Goal: Task Accomplishment & Management: Use online tool/utility

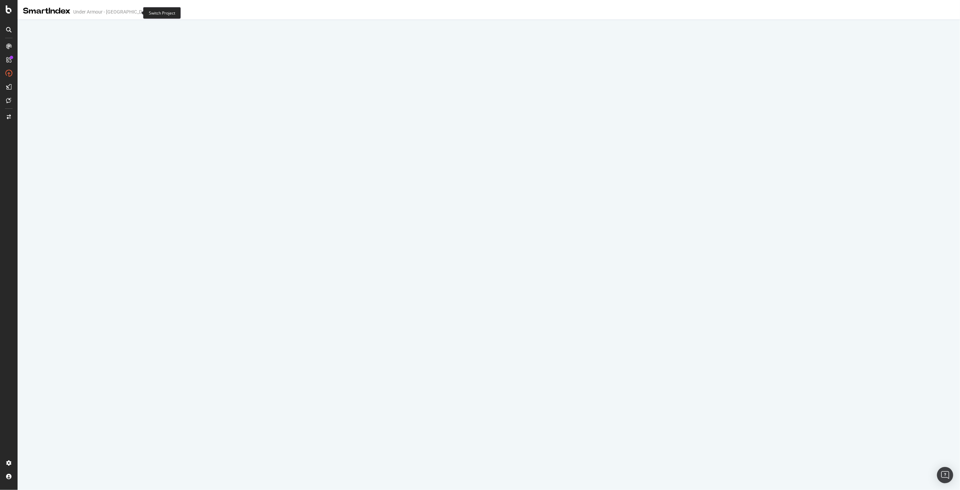
click at [172, 13] on icon "arrow-right-arrow-left" at bounding box center [174, 11] width 4 height 5
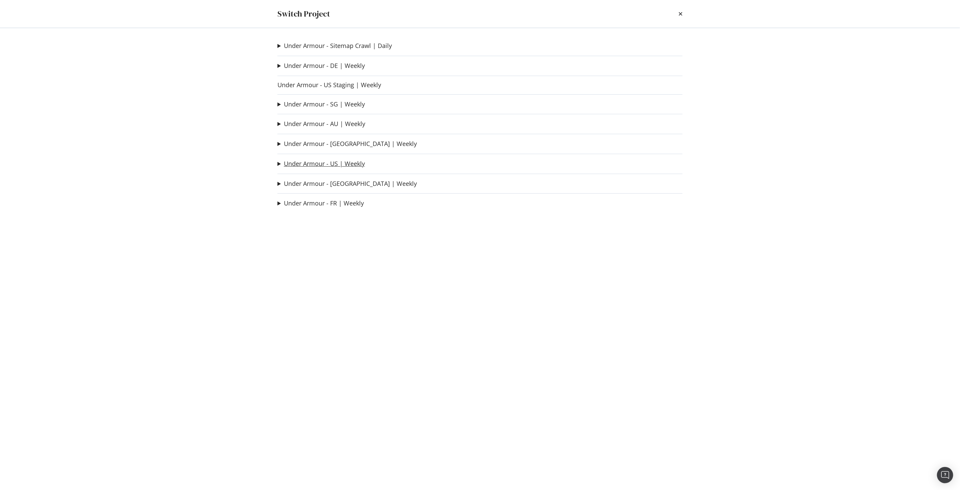
click at [316, 163] on link "Under Armour - US | Weekly" at bounding box center [324, 163] width 81 height 7
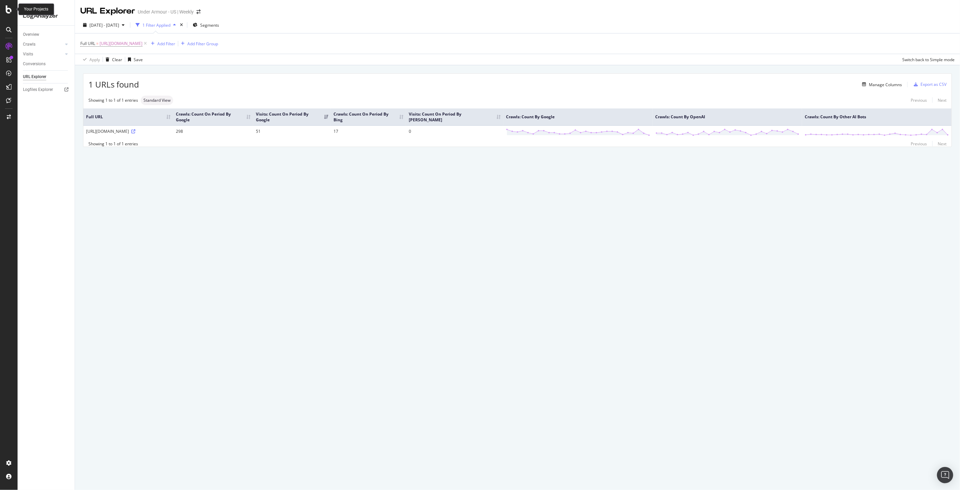
click at [9, 8] on icon at bounding box center [9, 9] width 6 height 8
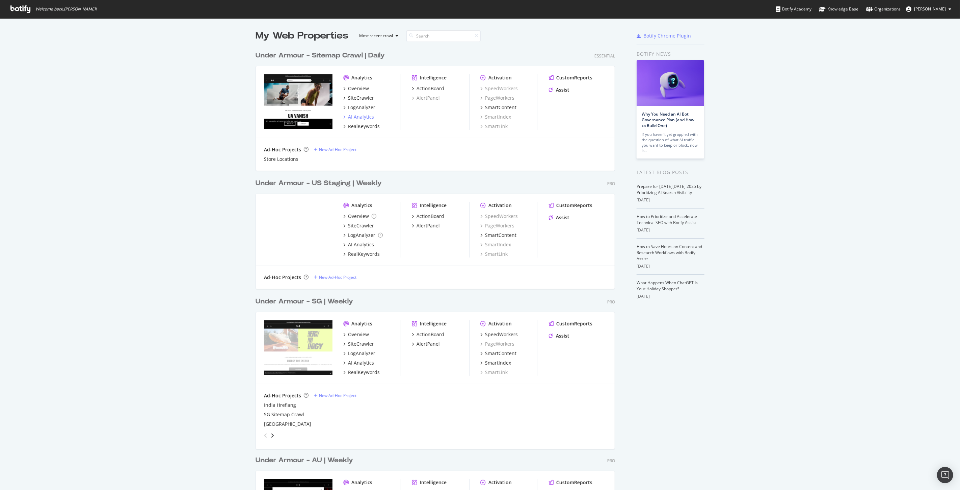
click at [357, 119] on div "AI Analytics" at bounding box center [361, 116] width 26 height 7
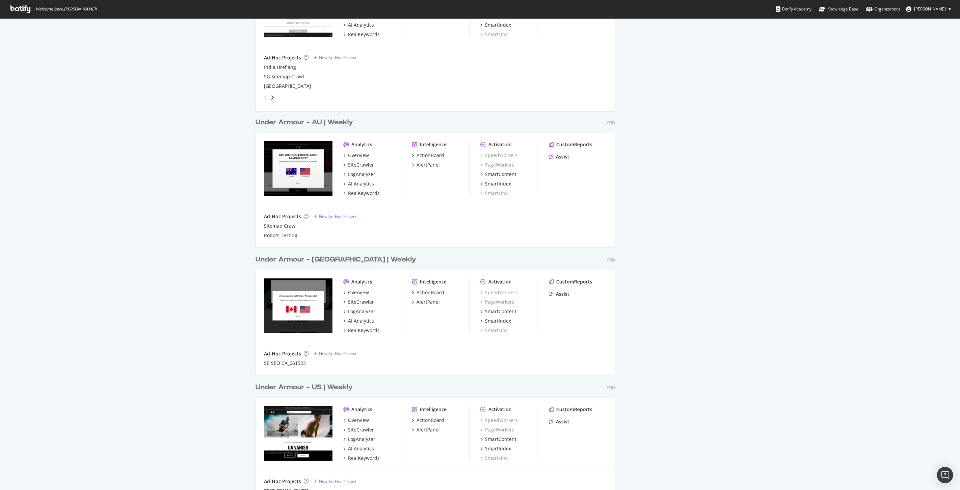
scroll to position [375, 0]
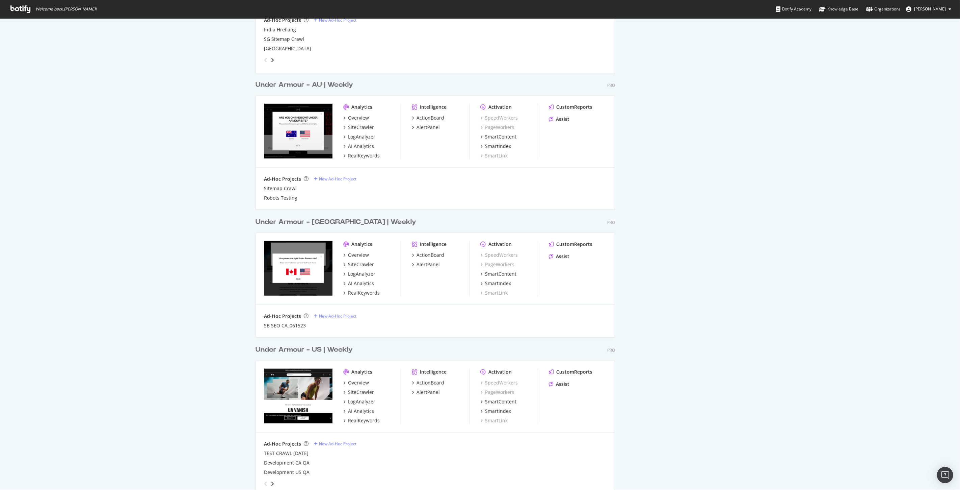
click at [336, 224] on div "Under Armour - CA | Weekly" at bounding box center [336, 222] width 161 height 10
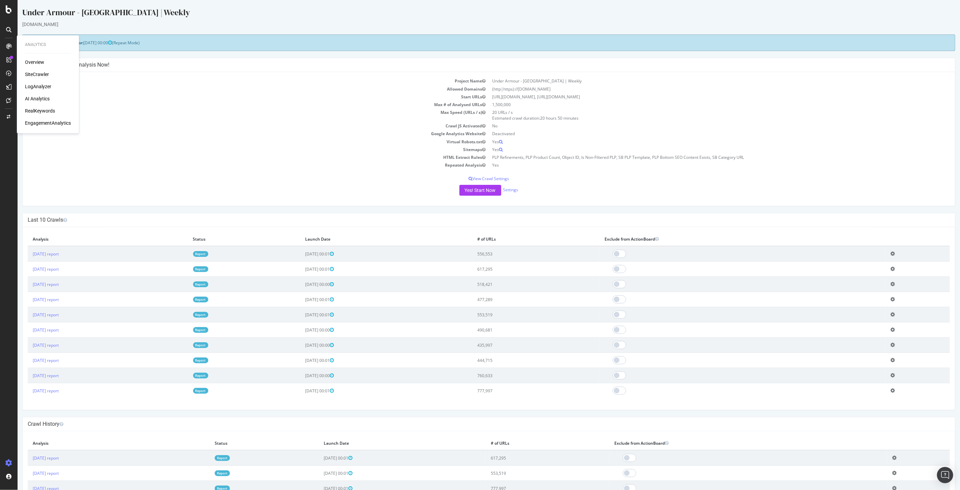
click at [36, 74] on div "SiteCrawler" at bounding box center [37, 74] width 24 height 7
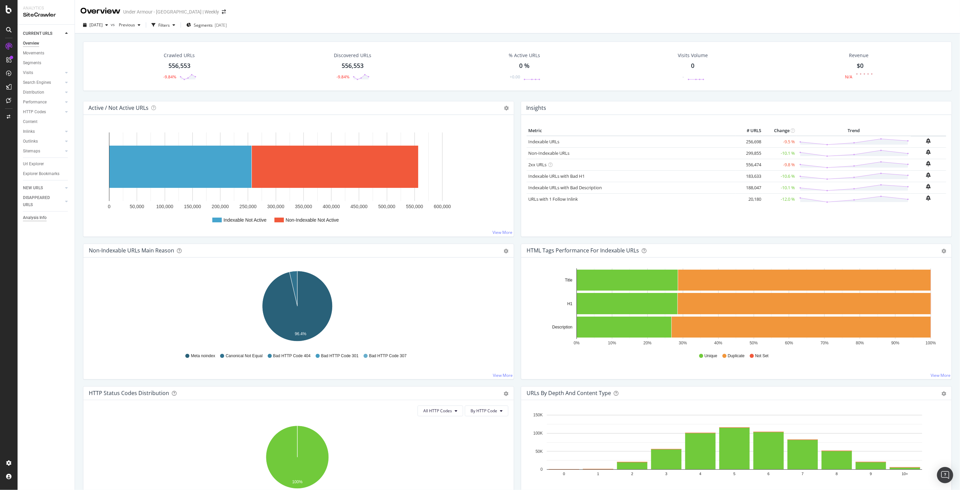
click at [43, 217] on div "Analysis Info" at bounding box center [35, 217] width 24 height 7
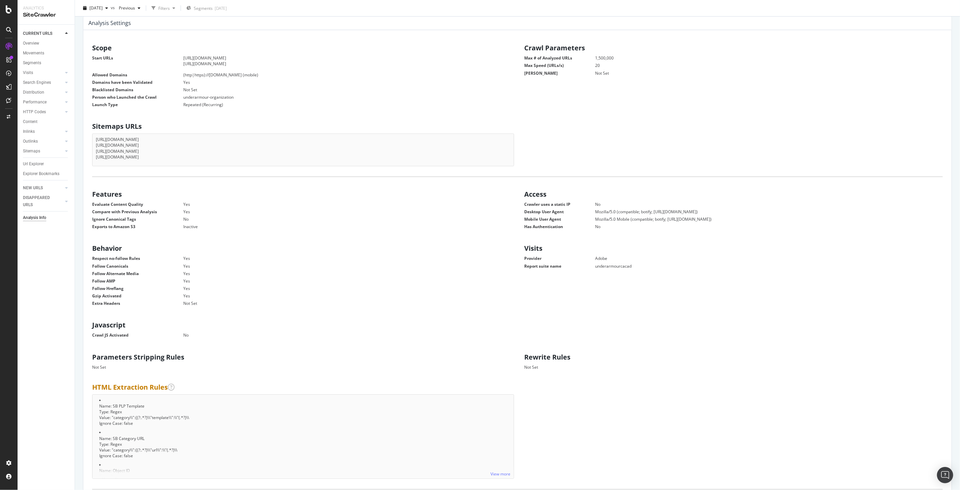
scroll to position [112, 0]
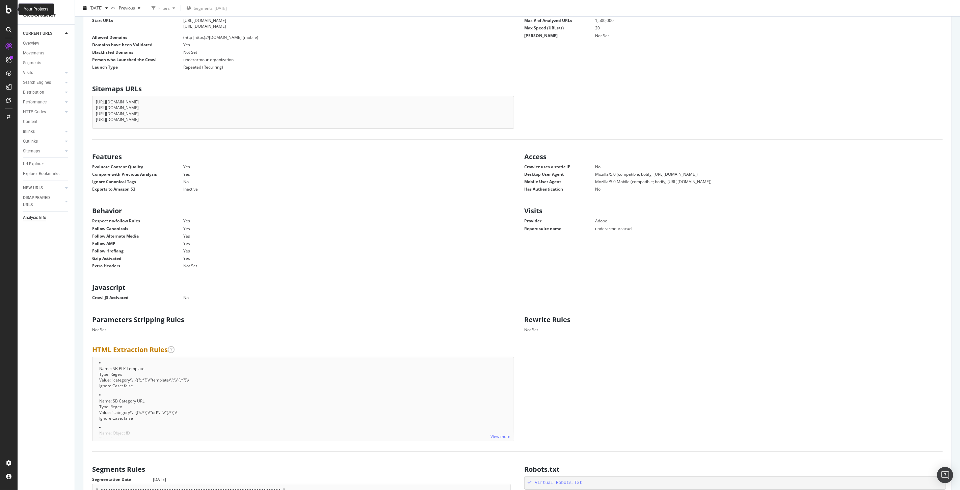
click at [11, 9] on icon at bounding box center [9, 9] width 6 height 8
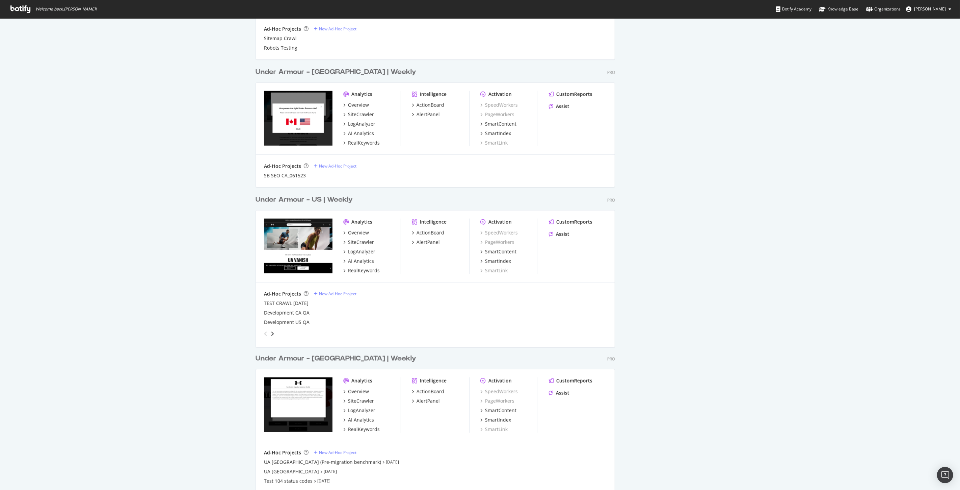
scroll to position [488, 0]
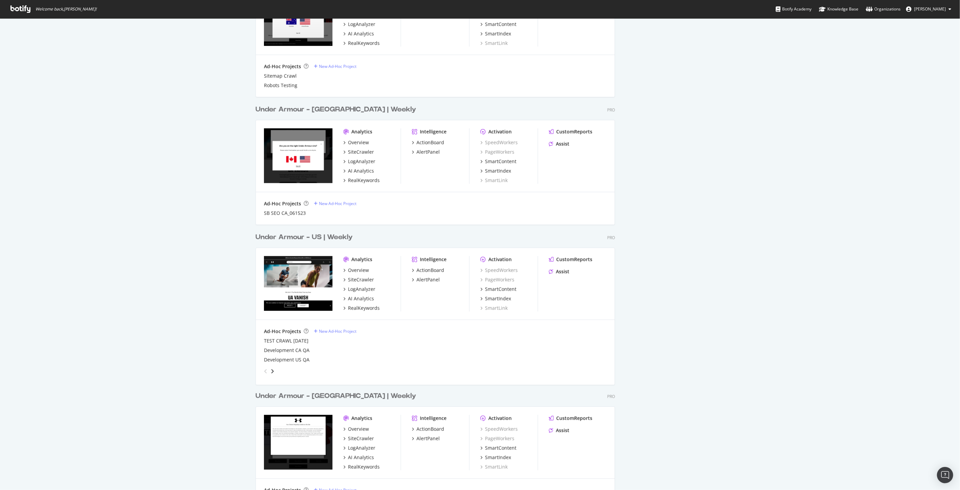
click at [342, 237] on div "Under Armour - US | Weekly" at bounding box center [304, 237] width 97 height 10
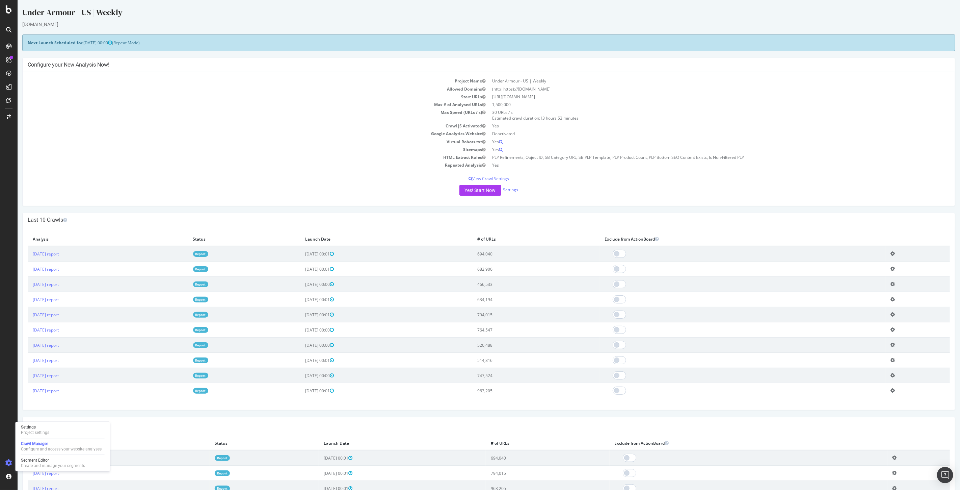
scroll to position [75, 0]
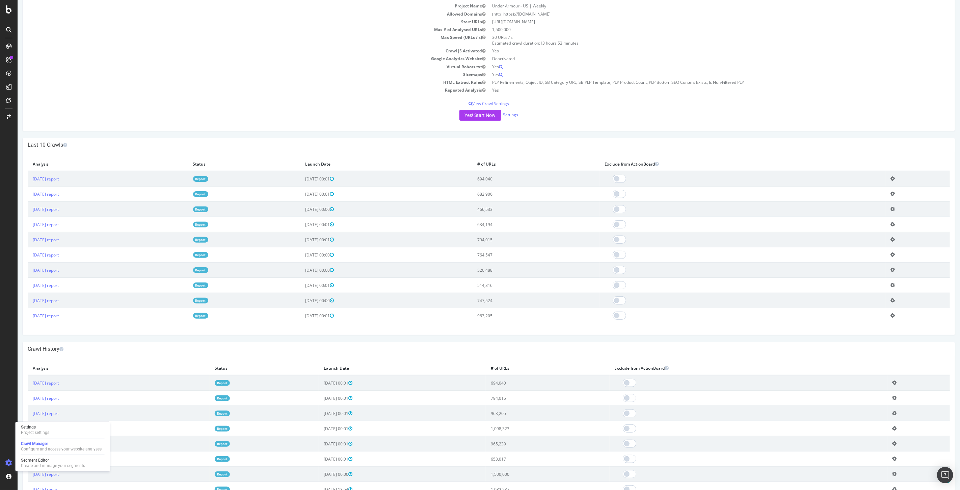
drag, startPoint x: 540, startPoint y: 315, endPoint x: 507, endPoint y: 246, distance: 77.5
click at [507, 246] on tbody "[DATE] report Report [DATE] 00:01 694,040 Add name Delete analysis [DATE] repor…" at bounding box center [488, 247] width 923 height 152
click at [446, 174] on td "[DATE] 00:01" at bounding box center [386, 179] width 172 height 16
click at [45, 104] on div "CustomReports" at bounding box center [41, 103] width 33 height 7
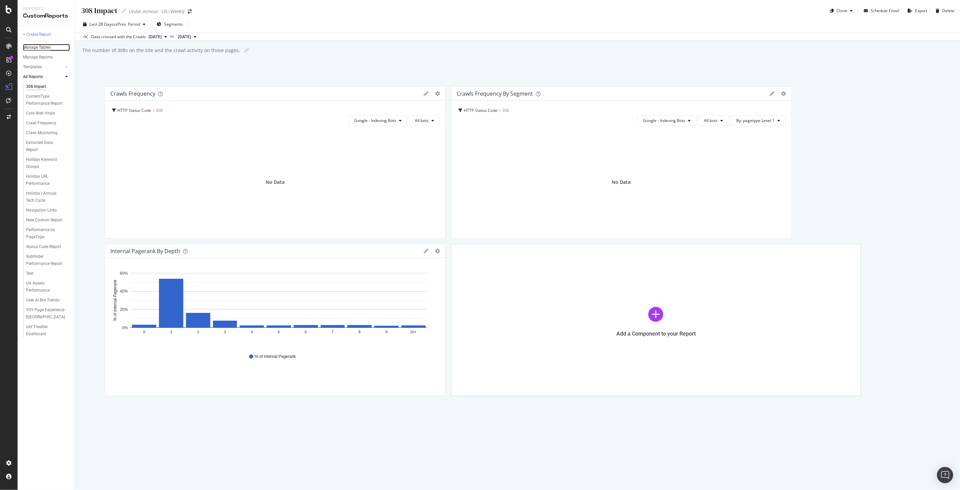
click at [38, 49] on div "Manage Tables" at bounding box center [37, 47] width 28 height 7
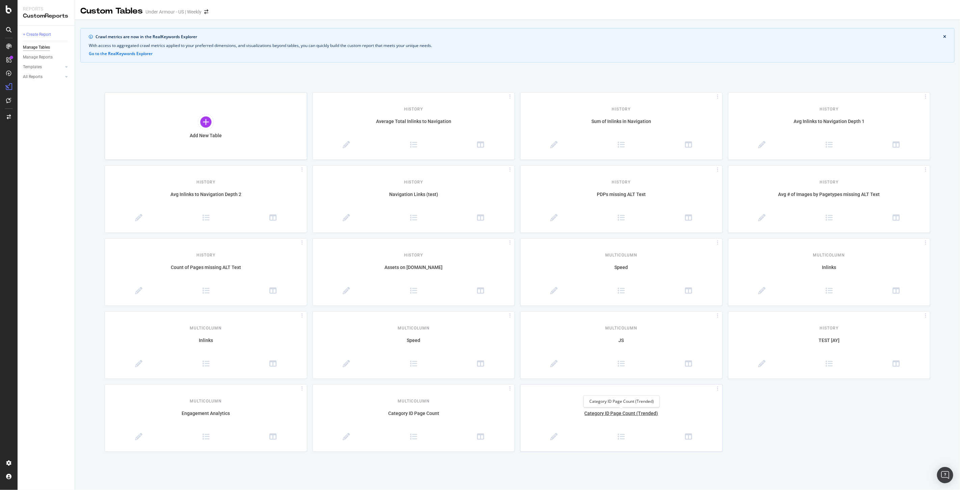
click at [611, 414] on div "Category ID Page Count (Trended)" at bounding box center [622, 417] width 202 height 14
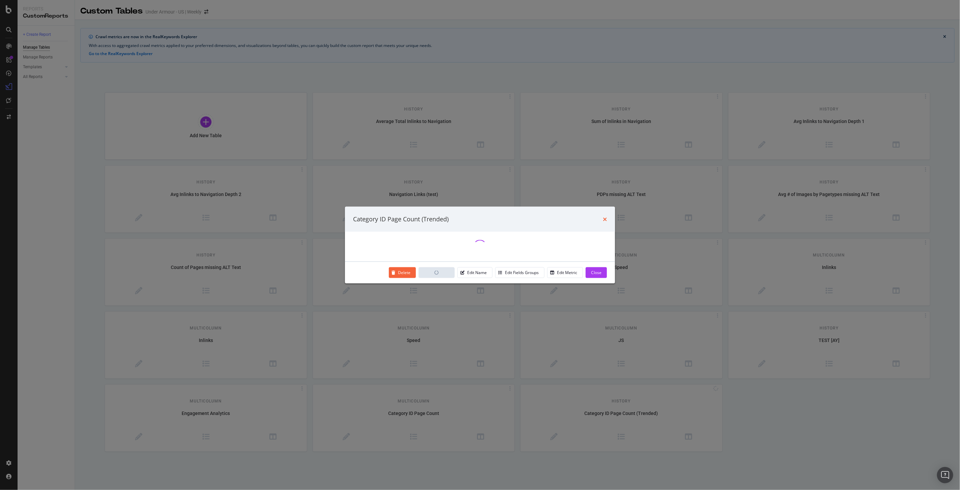
click at [603, 219] on icon "times" at bounding box center [605, 218] width 4 height 5
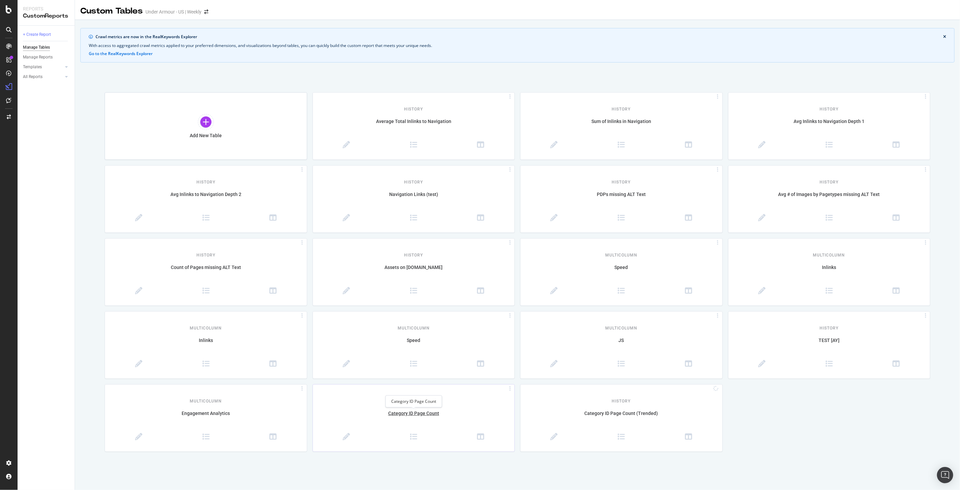
click at [418, 413] on div "Category ID Page Count" at bounding box center [414, 417] width 202 height 14
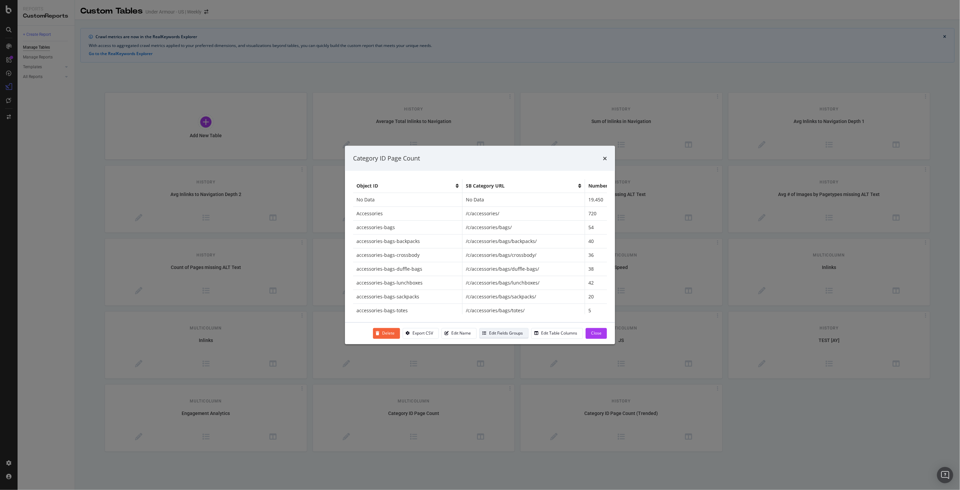
click at [505, 332] on div "Edit Fields Groups" at bounding box center [506, 333] width 34 height 6
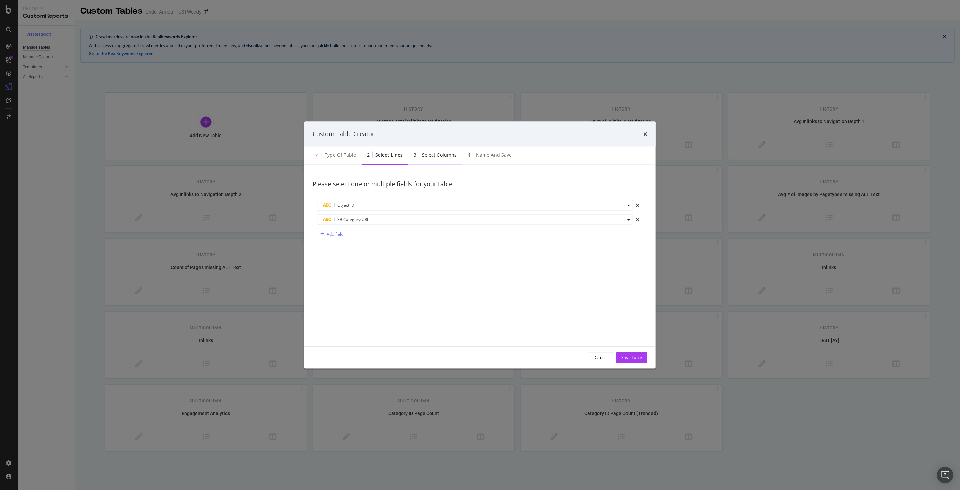
click at [438, 151] on div "3 Select columns" at bounding box center [435, 155] width 54 height 19
click at [439, 152] on div "Select columns" at bounding box center [439, 154] width 35 height 7
click at [599, 359] on div "Cancel" at bounding box center [601, 358] width 13 height 6
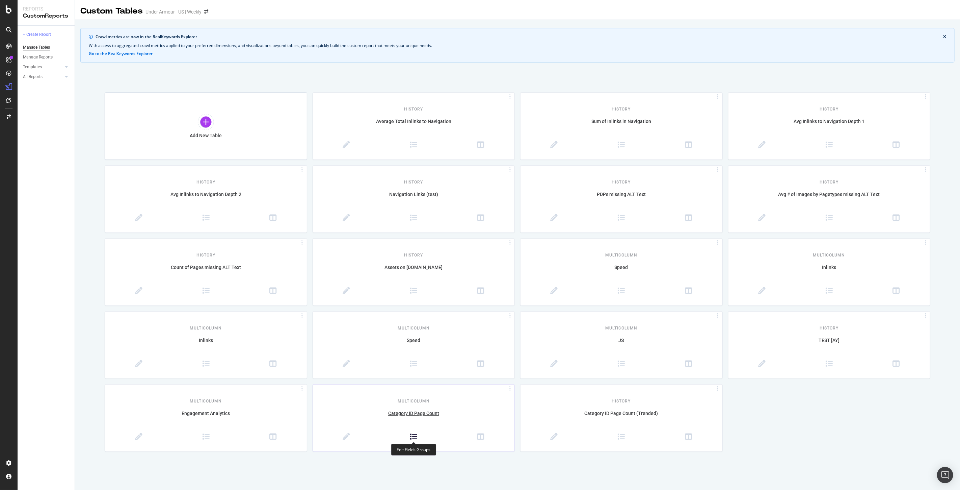
click at [413, 436] on icon at bounding box center [413, 436] width 7 height 7
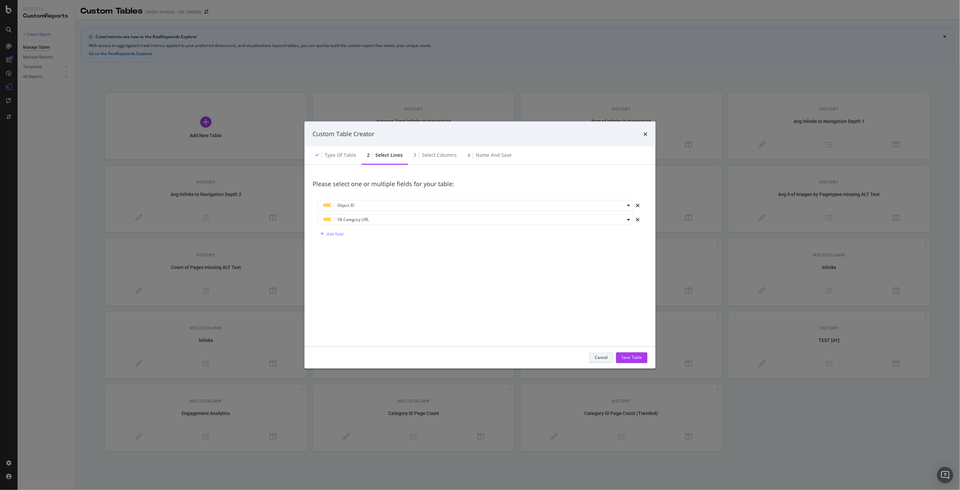
click at [607, 353] on div "Cancel" at bounding box center [601, 357] width 13 height 9
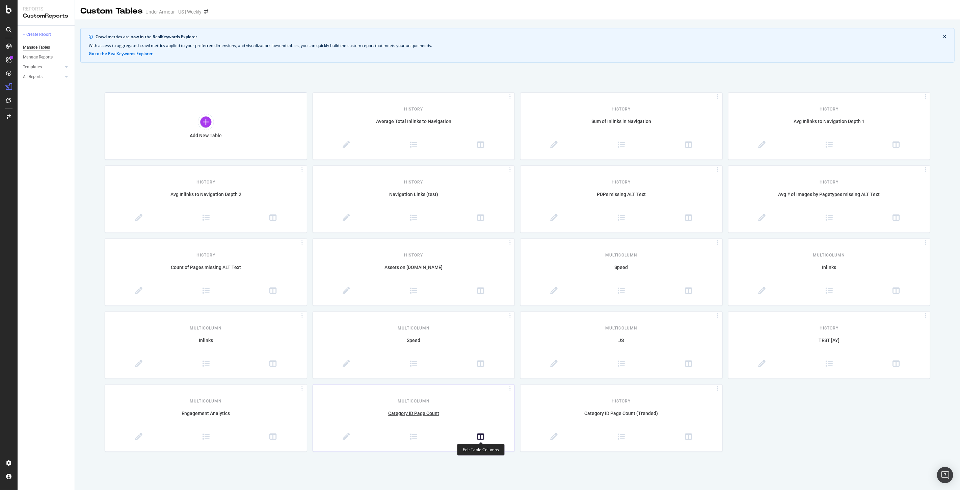
click at [483, 434] on icon at bounding box center [480, 436] width 7 height 7
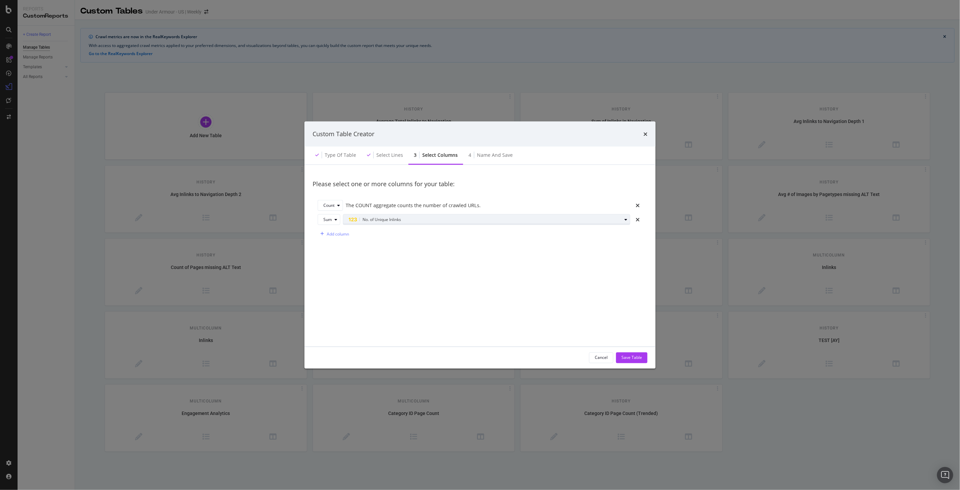
click at [442, 216] on div "No. of Unique Inlinks" at bounding box center [485, 219] width 273 height 8
click at [462, 253] on div "Please select one or more columns for your table: Count The COUNT aggregate cou…" at bounding box center [480, 255] width 335 height 165
click at [628, 220] on div "modal" at bounding box center [626, 219] width 8 height 4
click at [409, 231] on div "No. of Inlinks" at bounding box center [386, 230] width 80 height 11
click at [347, 233] on icon "modal" at bounding box center [347, 231] width 2 height 4
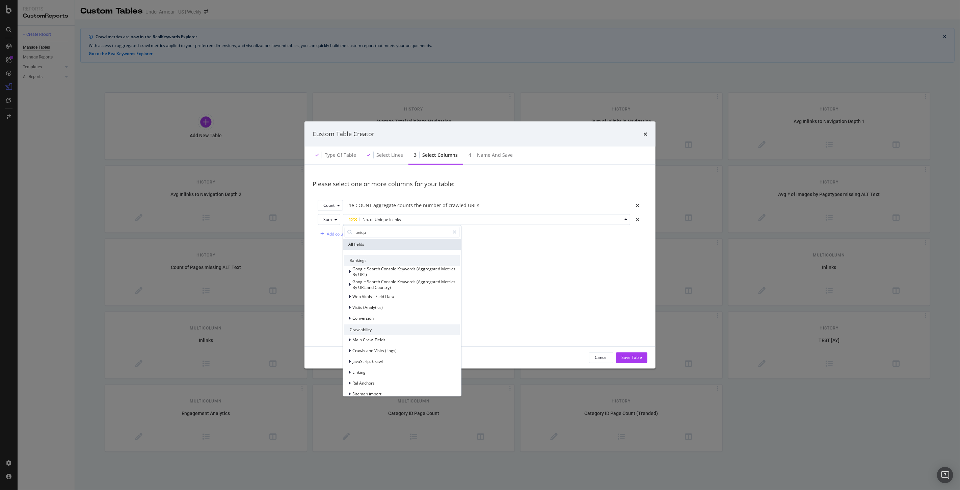
type input "unique"
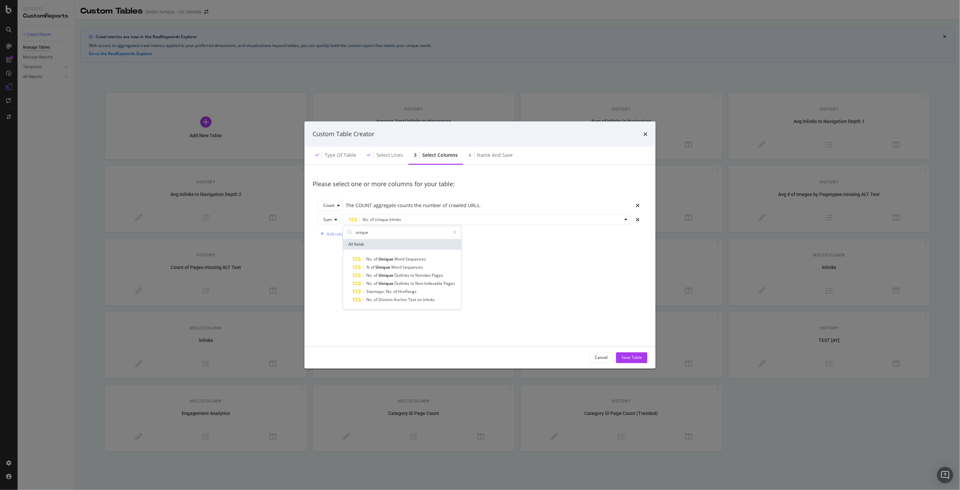
click at [522, 267] on div "Please select one or more columns for your table: Count The COUNT aggregate cou…" at bounding box center [480, 255] width 335 height 165
drag, startPoint x: 404, startPoint y: 218, endPoint x: 383, endPoint y: 220, distance: 21.3
click at [383, 220] on div "No. of Unique Inlinks" at bounding box center [485, 219] width 273 height 8
click at [503, 248] on div "Please select one or more columns for your table: Count The COUNT aggregate cou…" at bounding box center [480, 255] width 335 height 165
click at [498, 214] on button "No. of Unique Inlinks" at bounding box center [486, 219] width 287 height 11
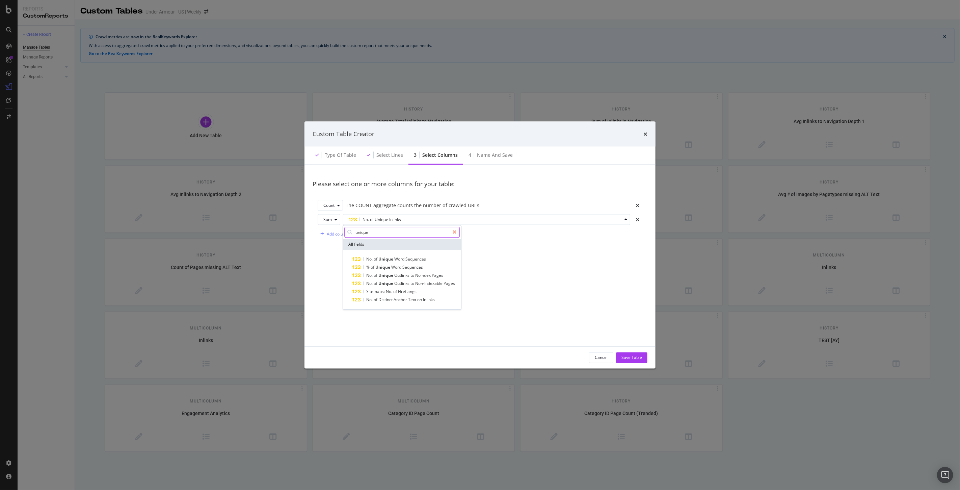
click at [454, 232] on icon "modal" at bounding box center [455, 232] width 4 height 5
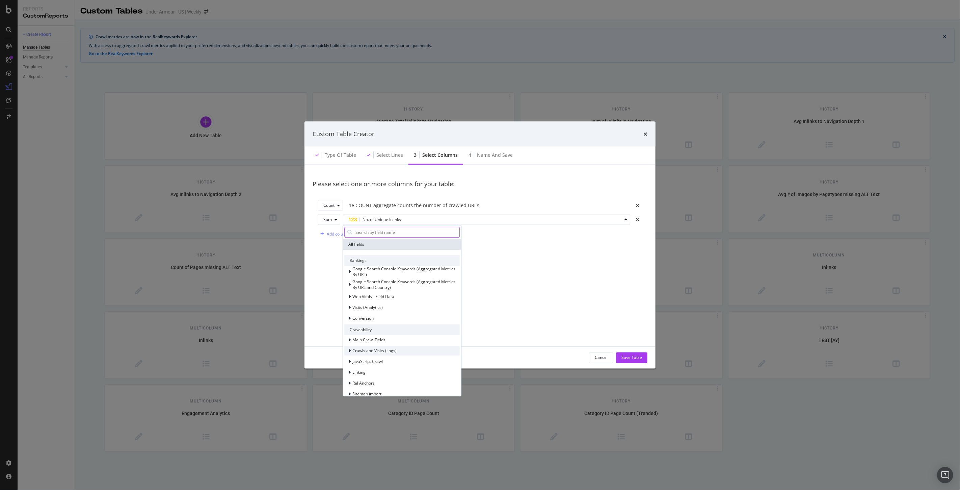
scroll to position [37, 0]
drag, startPoint x: 581, startPoint y: 271, endPoint x: 578, endPoint y: 275, distance: 5.4
click at [581, 271] on div "Please select one or more columns for your table: Count The COUNT aggregate cou…" at bounding box center [480, 255] width 335 height 165
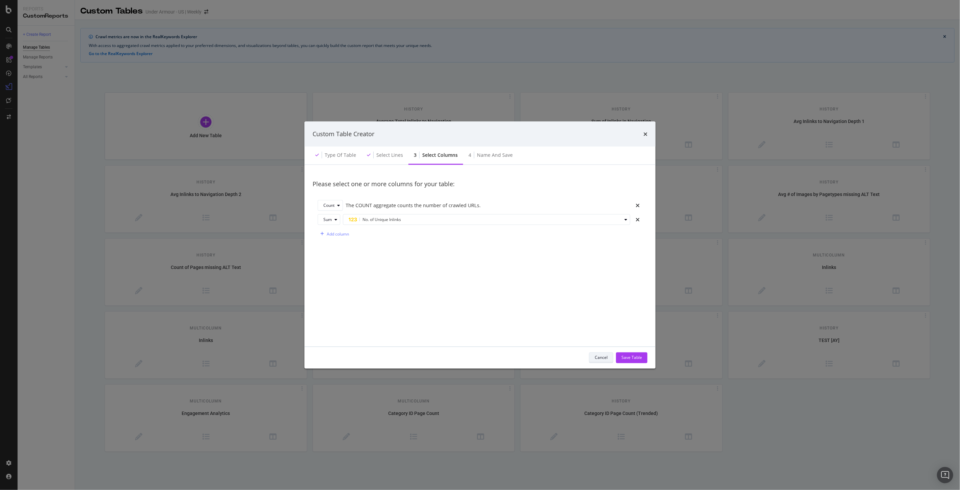
click at [597, 358] on div "Cancel" at bounding box center [601, 358] width 13 height 6
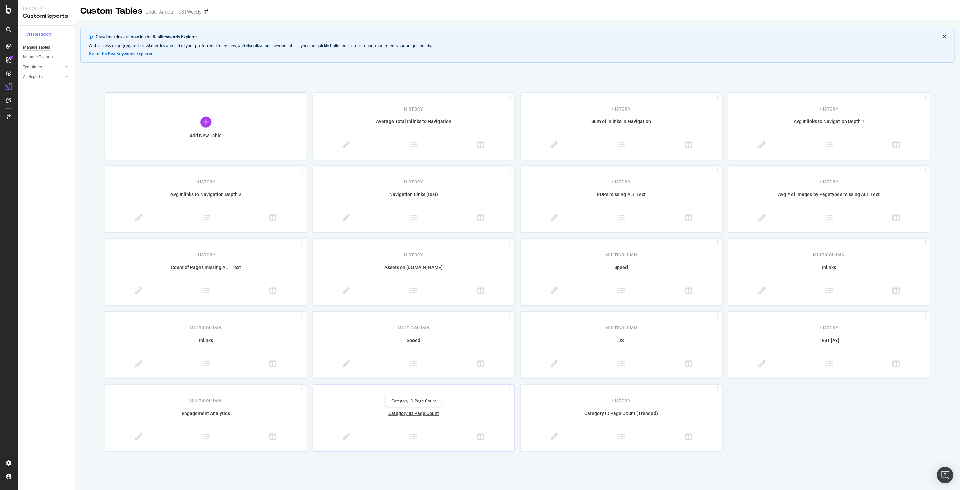
click at [410, 415] on div "Category ID Page Count" at bounding box center [414, 417] width 202 height 14
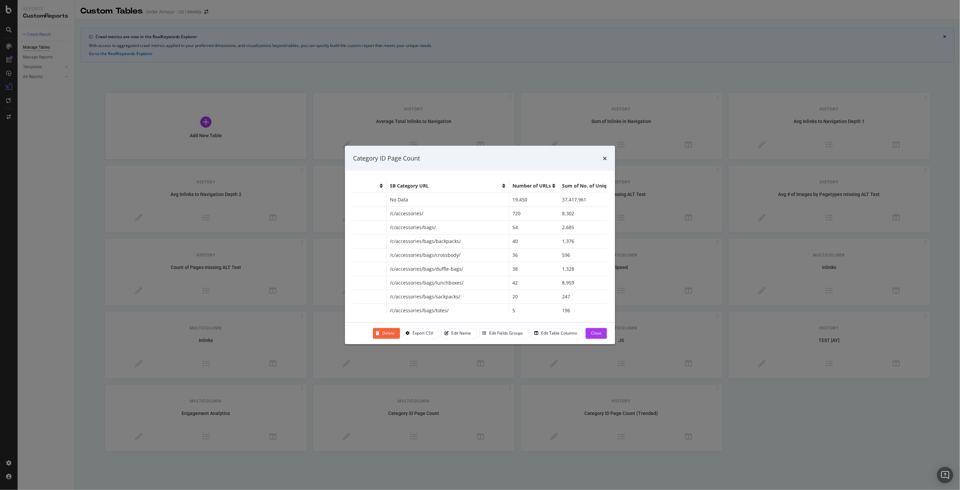
scroll to position [0, 102]
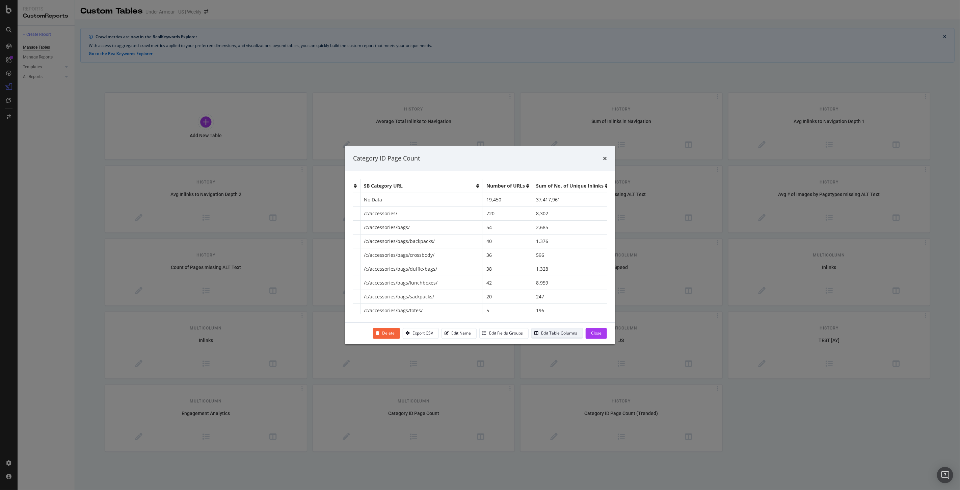
click at [562, 331] on div "Edit Table Columns" at bounding box center [559, 333] width 36 height 6
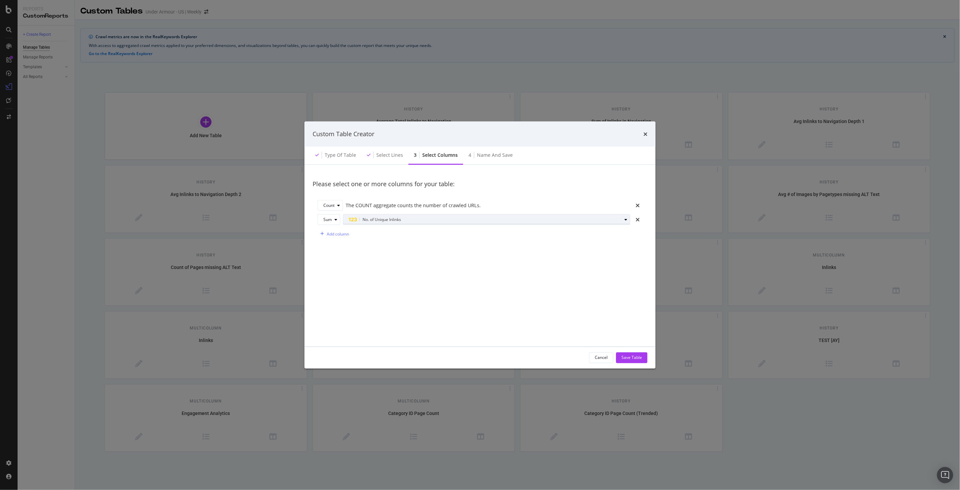
click at [526, 218] on div "No. of Unique Inlinks" at bounding box center [485, 219] width 273 height 8
click at [489, 156] on div "Name and save" at bounding box center [495, 154] width 36 height 7
drag, startPoint x: 601, startPoint y: 355, endPoint x: 519, endPoint y: 42, distance: 324.0
click at [601, 355] on div "Cancel" at bounding box center [601, 358] width 13 height 6
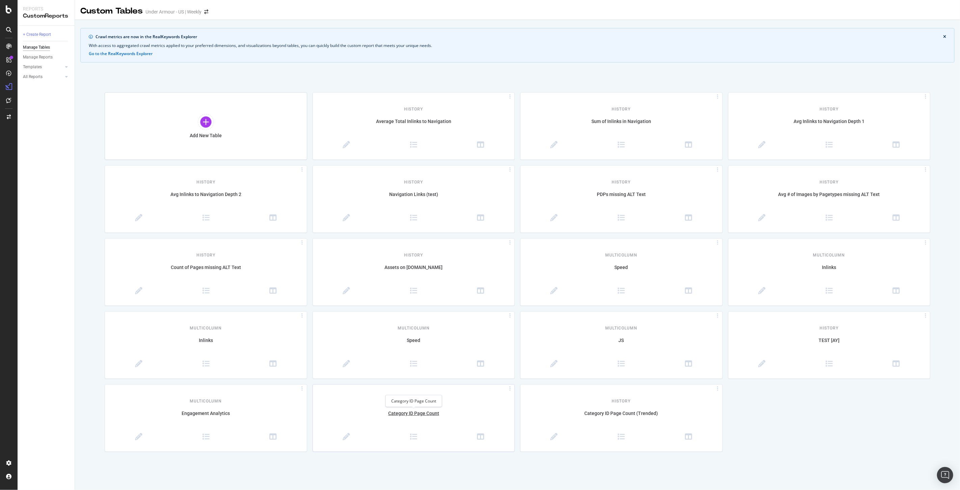
click at [423, 416] on div "Category ID Page Count" at bounding box center [414, 417] width 202 height 14
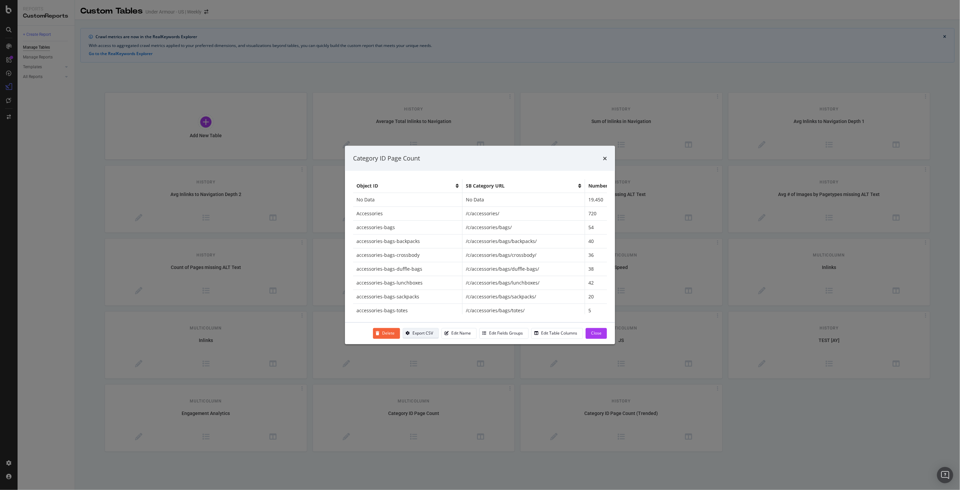
click at [432, 332] on div "Export CSV" at bounding box center [423, 333] width 21 height 6
click at [423, 332] on div "Export CSV" at bounding box center [423, 333] width 21 height 6
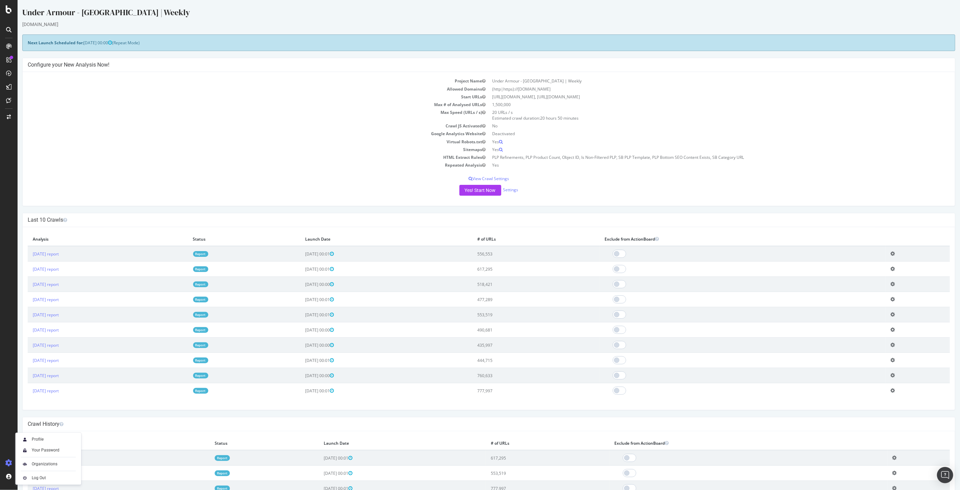
drag, startPoint x: 540, startPoint y: 256, endPoint x: 493, endPoint y: 257, distance: 47.3
click at [493, 257] on tr "2025 Oct. 9th report Report 2025-10-09 00:01 556,553 Add name Delete analysis" at bounding box center [488, 254] width 923 height 16
click at [472, 268] on td "2025-10-02 00:01" at bounding box center [386, 268] width 172 height 15
click at [268, 129] on td "Crawl JS Activated" at bounding box center [257, 126] width 461 height 8
click at [230, 113] on td "Max Speed (URLs / s)" at bounding box center [257, 115] width 461 height 14
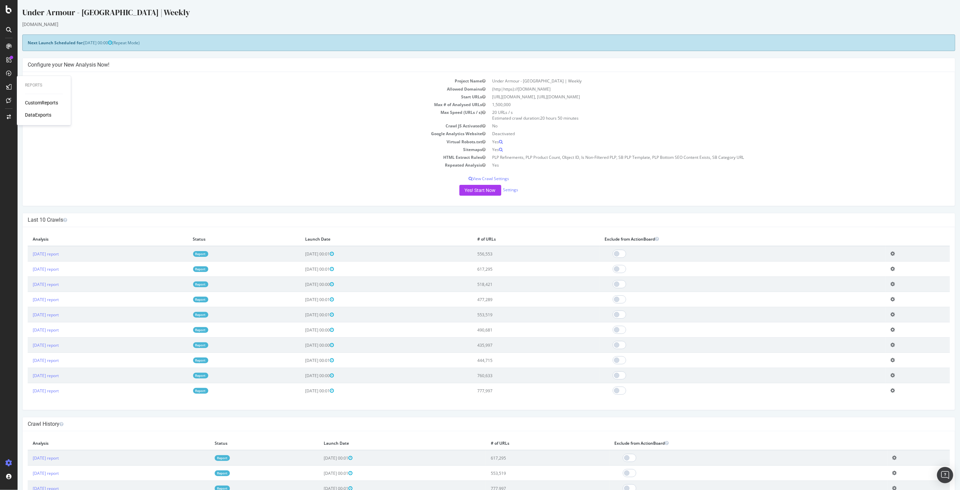
click at [188, 99] on td "Start URLs" at bounding box center [257, 97] width 461 height 8
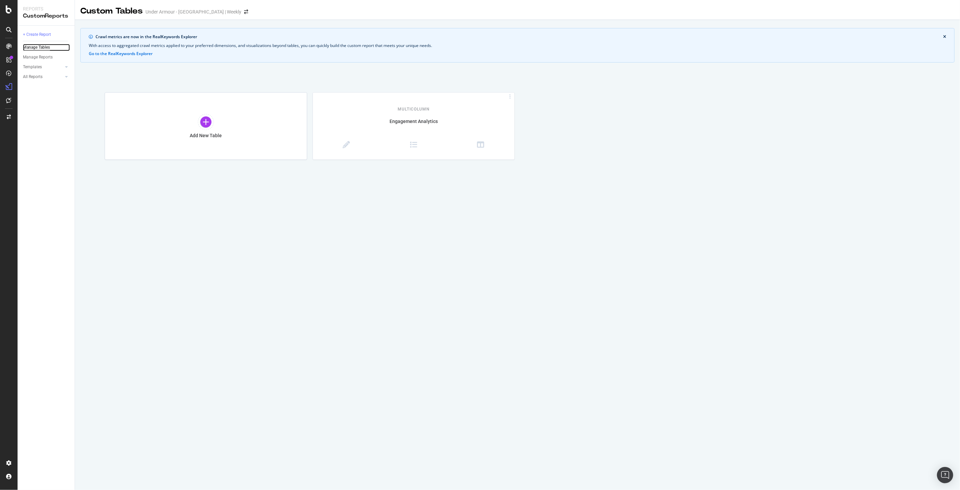
click at [30, 46] on div "Manage Tables" at bounding box center [36, 47] width 27 height 7
click at [37, 33] on div "+ Create Report" at bounding box center [37, 34] width 28 height 7
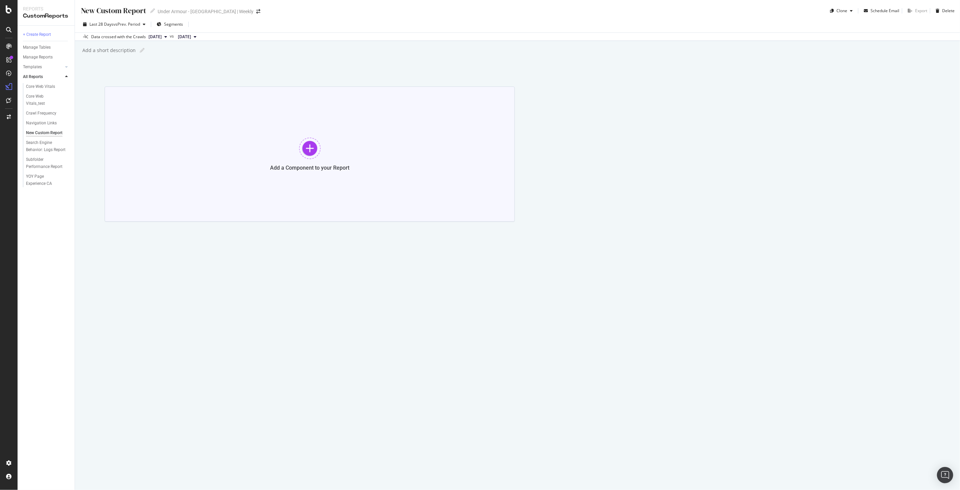
click at [310, 149] on div at bounding box center [310, 148] width 22 height 22
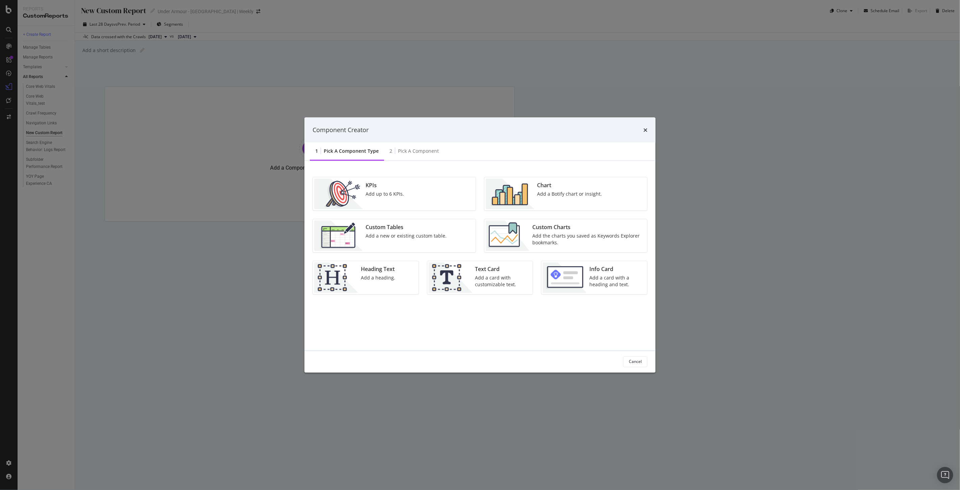
click at [410, 240] on div "Custom Tables Add a new or existing custom table." at bounding box center [406, 235] width 86 height 30
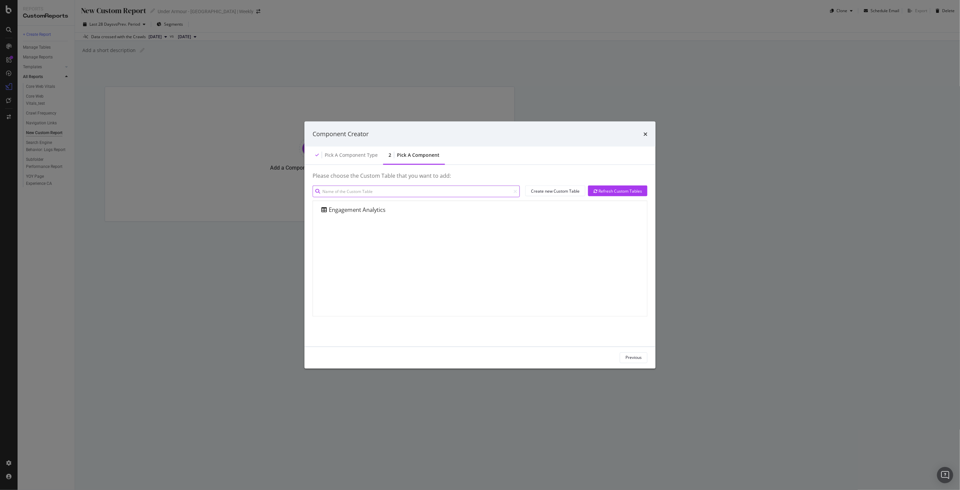
click at [387, 193] on input "modal" at bounding box center [416, 191] width 207 height 12
click at [550, 192] on div "Create new Custom Table" at bounding box center [555, 191] width 49 height 6
click at [646, 133] on icon "times" at bounding box center [646, 133] width 4 height 5
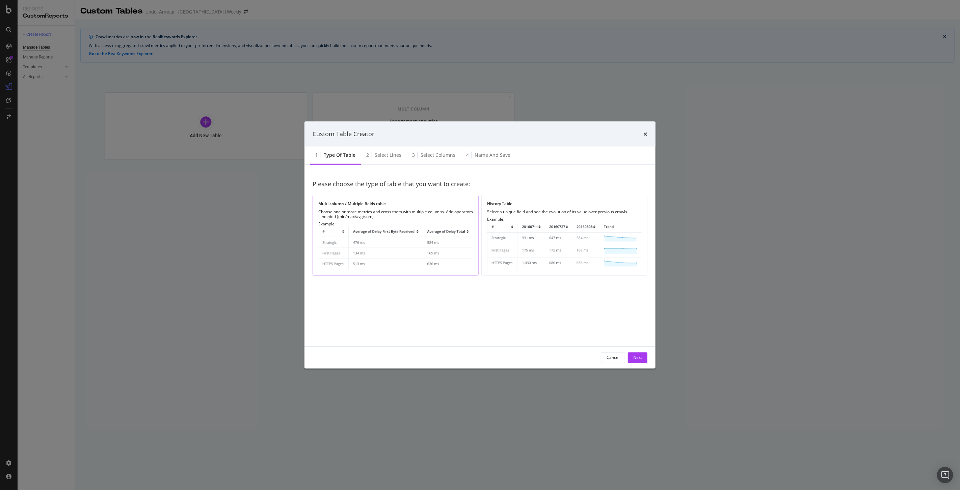
click at [411, 215] on div "Choose one or more metrics and cross them with multiple columns. Add operators …" at bounding box center [395, 213] width 155 height 9
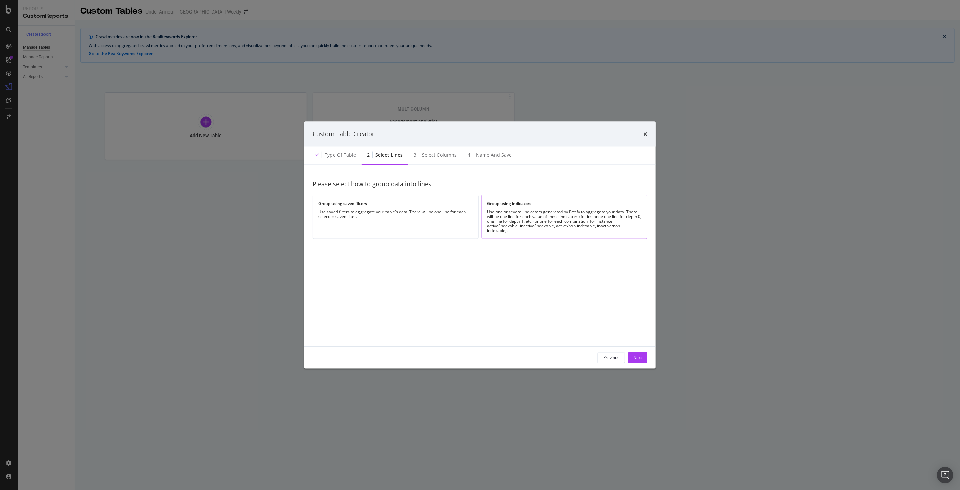
click at [512, 225] on div "Use one or several indicators generated by Botify to aggregate your data. There…" at bounding box center [564, 221] width 155 height 24
click at [359, 208] on div "Select a field" at bounding box center [478, 205] width 309 height 9
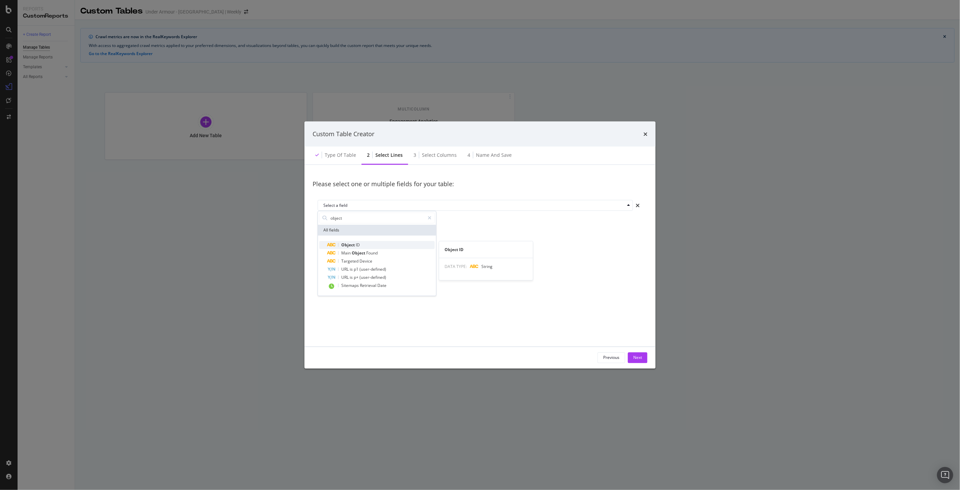
type input "object"
click at [351, 245] on span "Object" at bounding box center [348, 245] width 15 height 6
click at [334, 221] on div "Add field" at bounding box center [335, 219] width 17 height 6
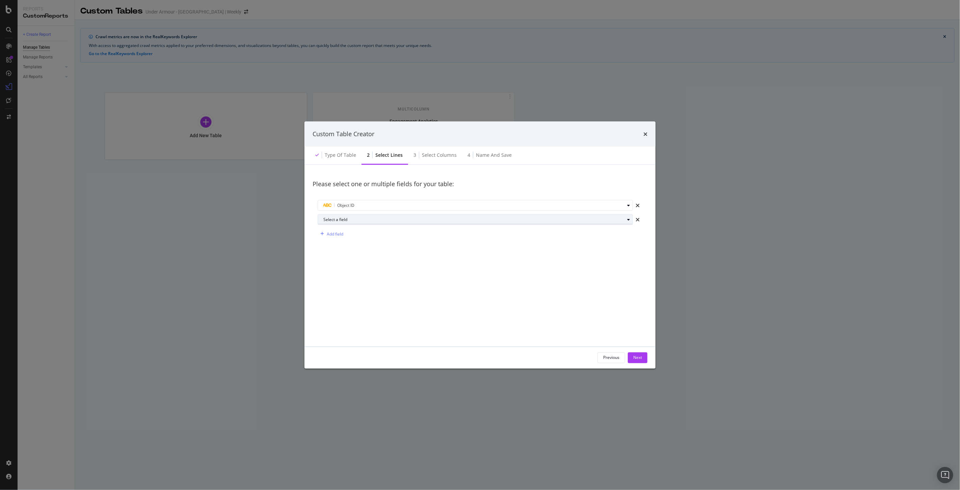
click at [346, 224] on div "Select a field" at bounding box center [478, 219] width 309 height 9
type input "sb c"
click at [364, 257] on span "Category" at bounding box center [356, 259] width 19 height 6
click at [637, 359] on div "Next" at bounding box center [638, 358] width 9 height 6
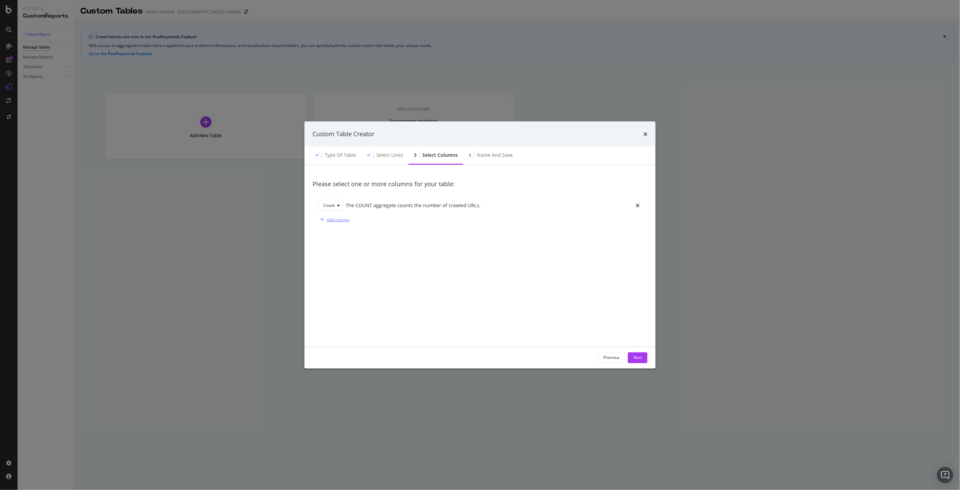
click at [334, 220] on div "Add column" at bounding box center [338, 219] width 22 height 6
click at [363, 221] on div "Select a field" at bounding box center [485, 219] width 273 height 4
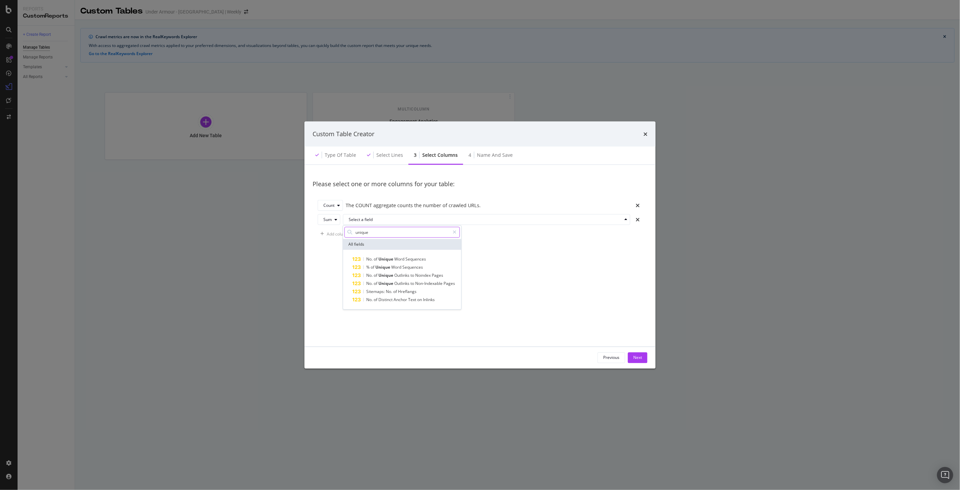
drag, startPoint x: 370, startPoint y: 232, endPoint x: 355, endPoint y: 232, distance: 15.5
click at [355, 232] on div "unique" at bounding box center [401, 232] width 115 height 11
type input "unique links"
click at [526, 252] on div "Please select one or more columns for your table: Count The COUNT aggregate cou…" at bounding box center [480, 255] width 335 height 165
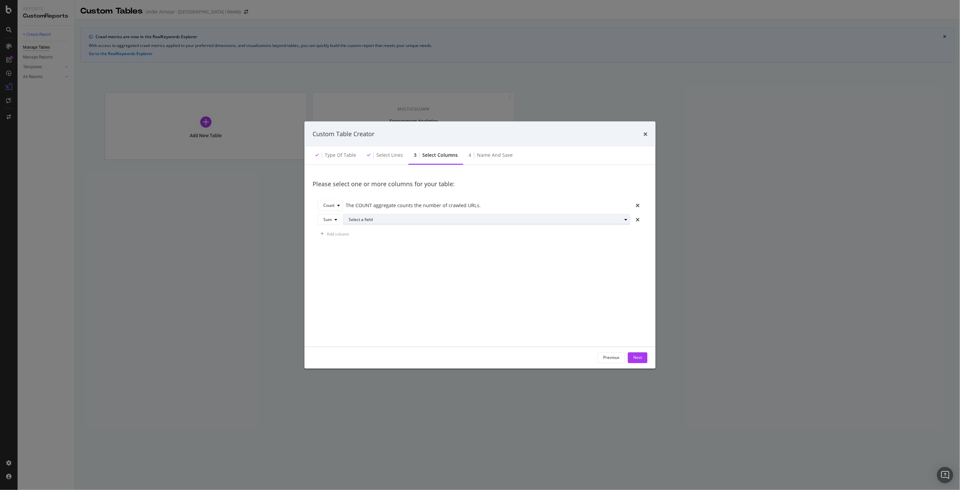
click at [497, 220] on div "Select a field" at bounding box center [485, 219] width 273 height 4
click at [455, 228] on div "modal" at bounding box center [455, 232] width 10 height 11
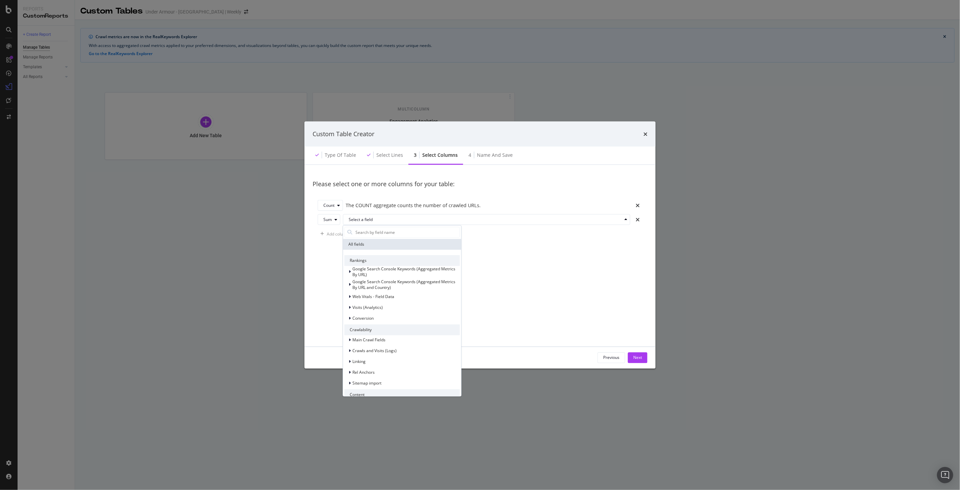
scroll to position [75, 0]
click at [353, 286] on span "Linking" at bounding box center [359, 286] width 13 height 6
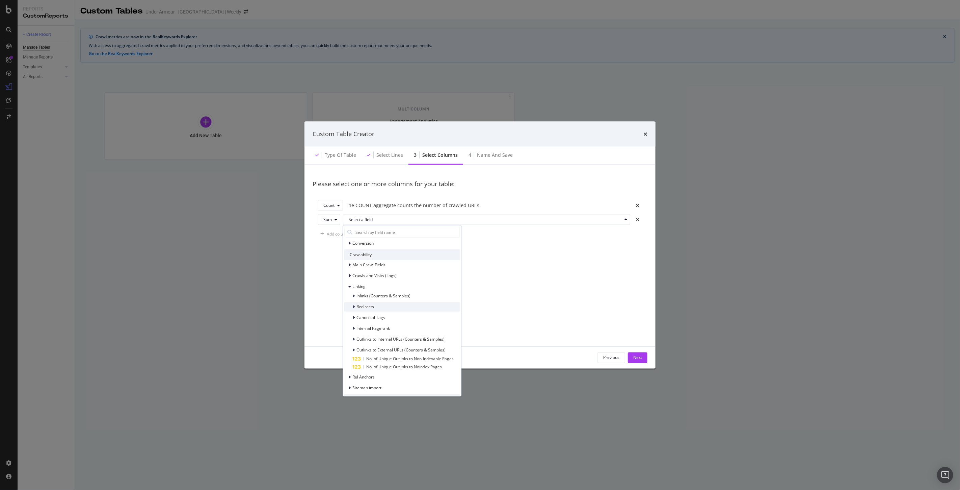
scroll to position [112, 0]
click at [357, 259] on span "Inlinks (Counters & Samples)" at bounding box center [384, 258] width 54 height 6
click at [357, 260] on span "Inlinks (Counters & Samples)" at bounding box center [384, 258] width 54 height 6
click at [364, 327] on span "Internal Pagerank" at bounding box center [373, 328] width 33 height 6
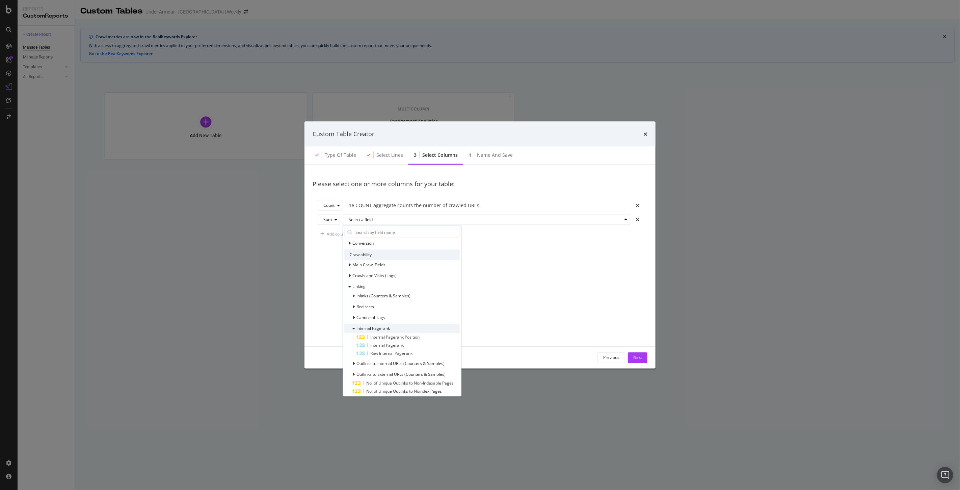
click at [364, 328] on span "Internal Pagerank" at bounding box center [373, 328] width 33 height 6
click at [355, 296] on icon "modal" at bounding box center [354, 296] width 2 height 4
click at [515, 253] on div "Please select one or more columns for your table: Count The COUNT aggregate cou…" at bounding box center [480, 255] width 335 height 165
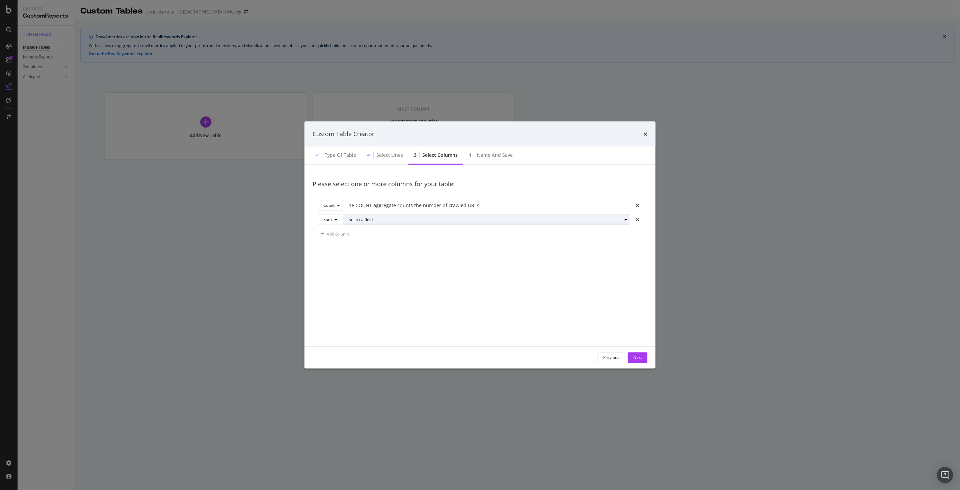
click at [403, 224] on button "Select a field" at bounding box center [486, 219] width 287 height 11
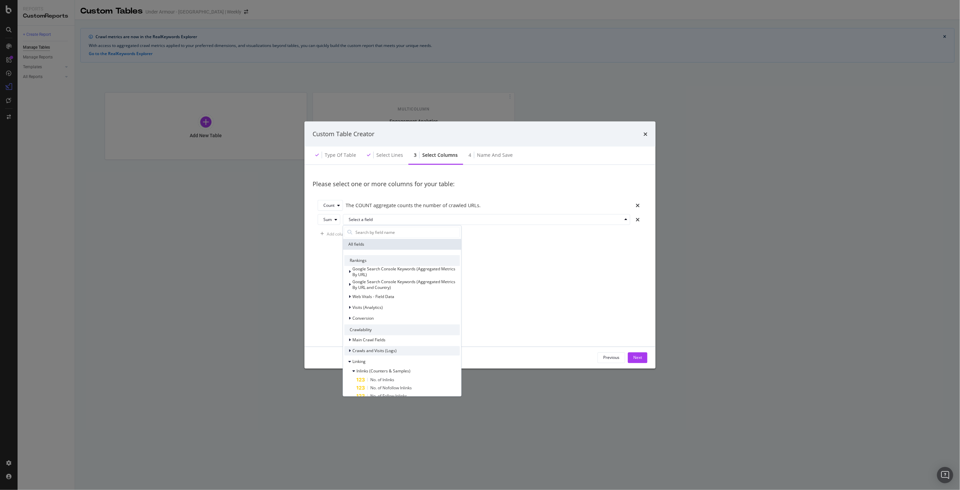
scroll to position [37, 0]
click at [386, 235] on input "modal" at bounding box center [407, 232] width 105 height 10
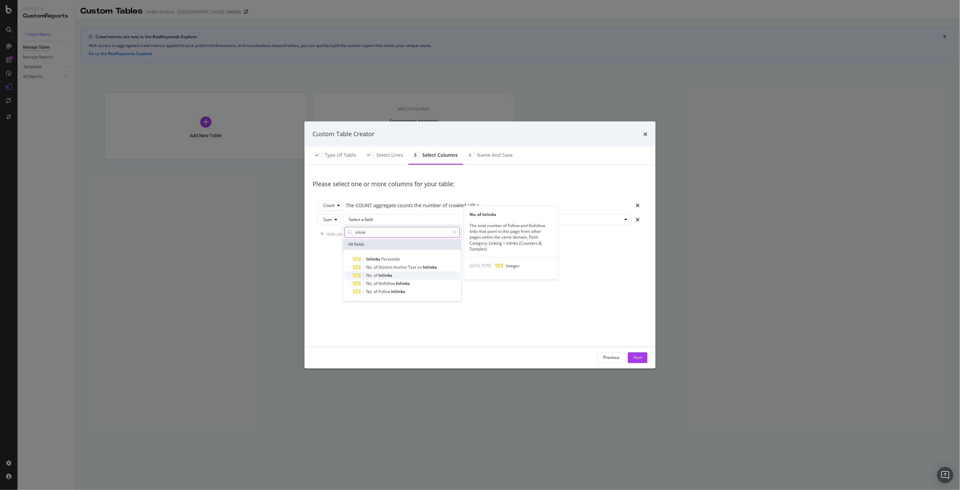
type input "inlink"
click at [404, 279] on div "No. of Inlinks" at bounding box center [406, 275] width 107 height 8
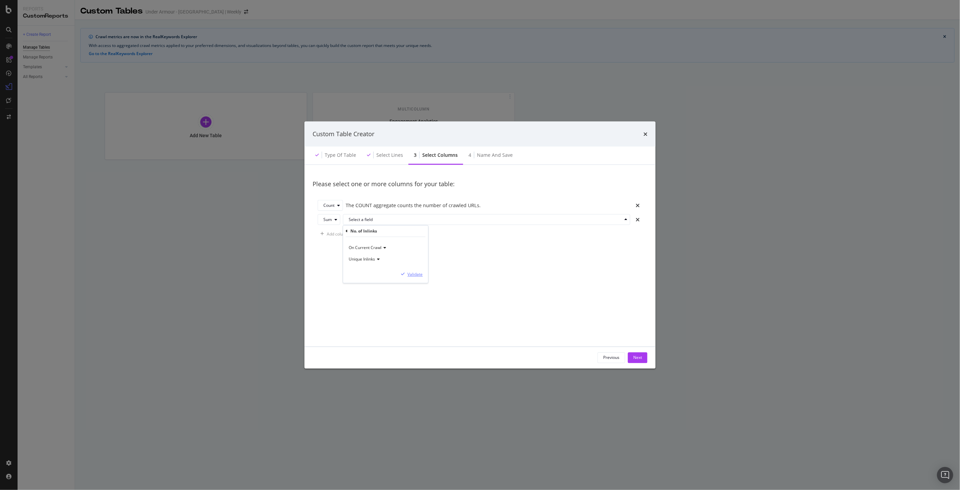
click at [416, 274] on div "Validate" at bounding box center [415, 274] width 15 height 6
click at [639, 356] on div "Next" at bounding box center [638, 358] width 9 height 6
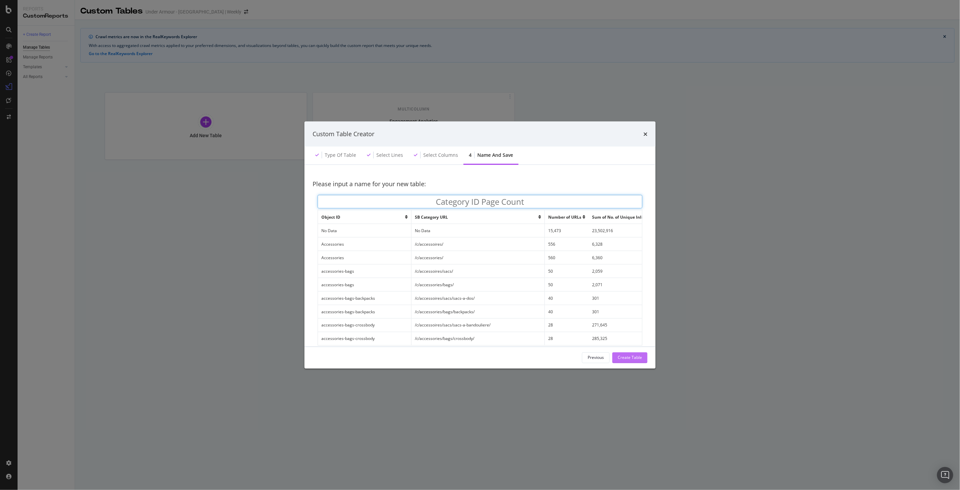
type input "Category ID Page Count"
click at [628, 357] on div "Create Table" at bounding box center [630, 358] width 24 height 6
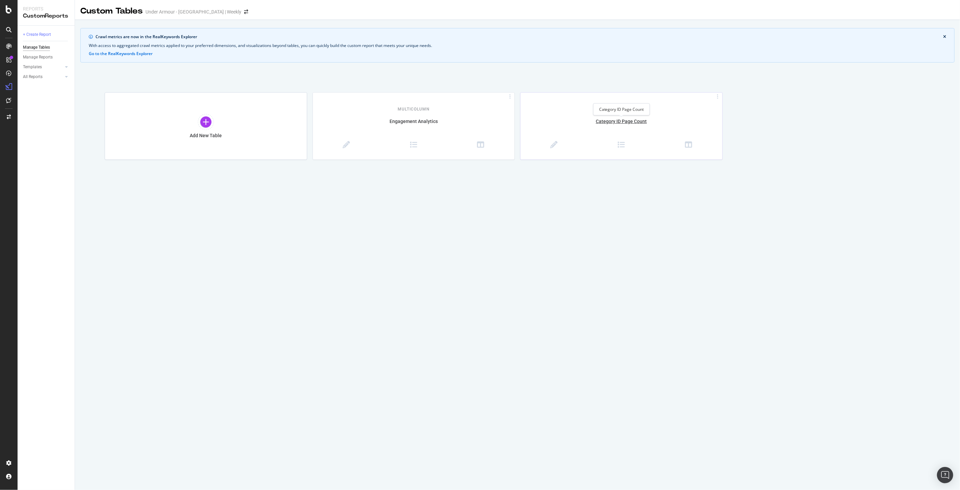
click at [636, 121] on div "Category ID Page Count" at bounding box center [622, 125] width 202 height 14
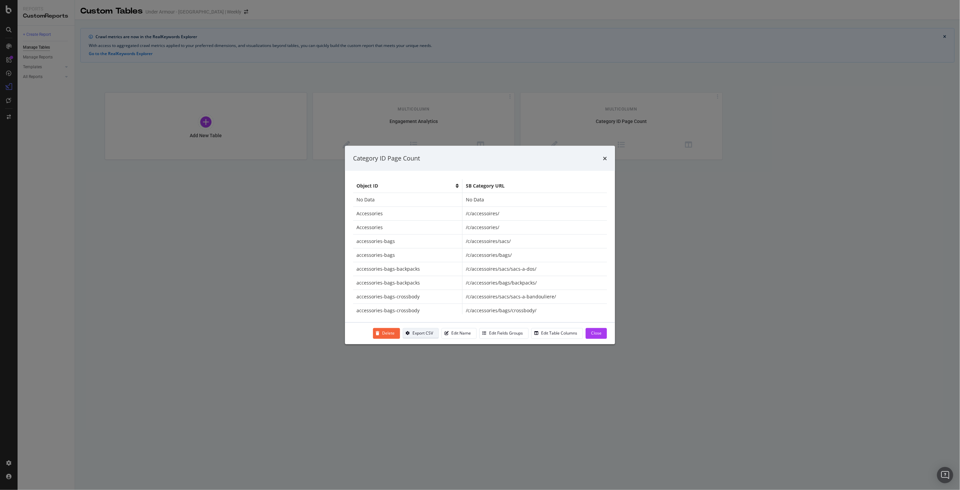
click at [423, 330] on div "Export CSV" at bounding box center [423, 333] width 21 height 6
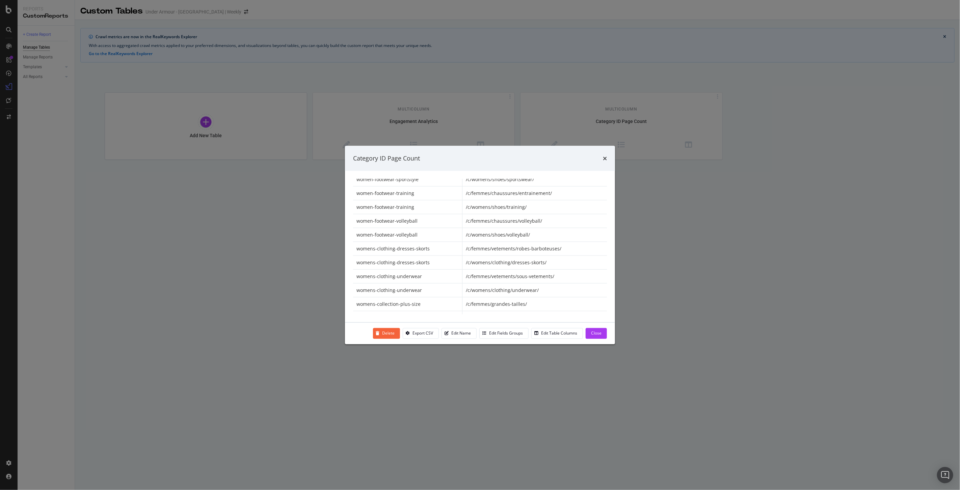
scroll to position [9307, 0]
click at [428, 331] on div "Export CSV" at bounding box center [423, 333] width 21 height 6
click at [603, 157] on icon "times" at bounding box center [605, 157] width 4 height 5
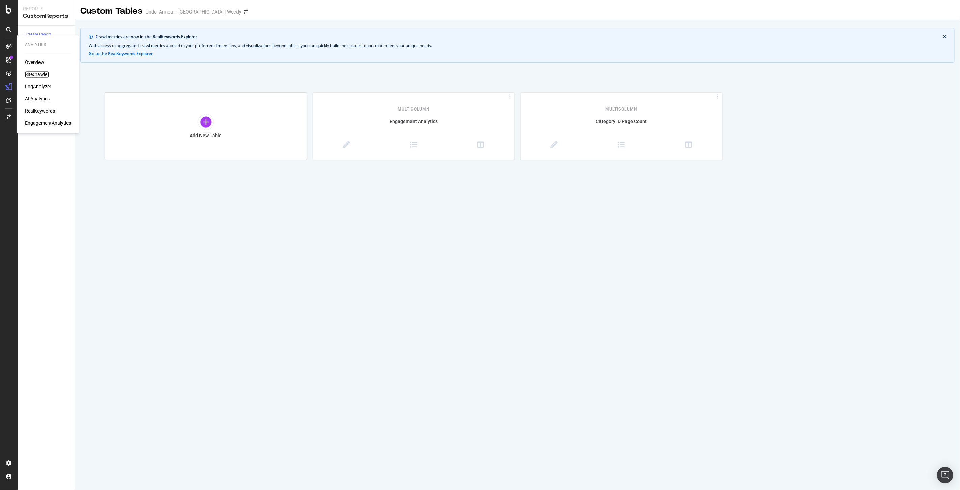
click at [37, 75] on div "SiteCrawler" at bounding box center [37, 74] width 24 height 7
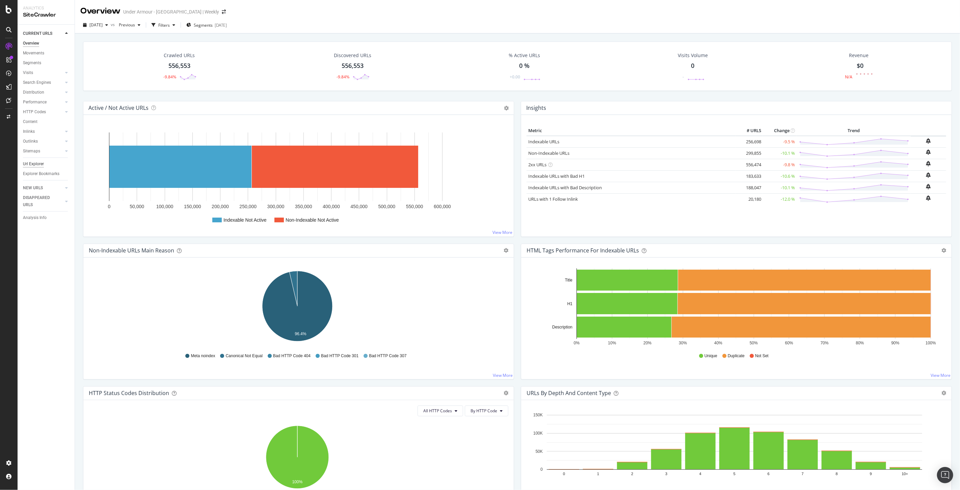
click at [36, 166] on div "Url Explorer" at bounding box center [33, 163] width 21 height 7
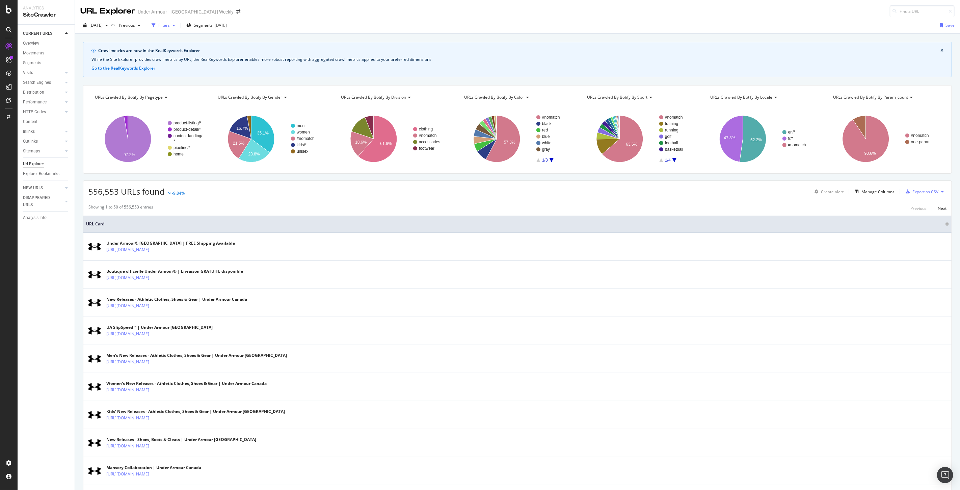
click at [170, 25] on div "Filters" at bounding box center [163, 25] width 11 height 6
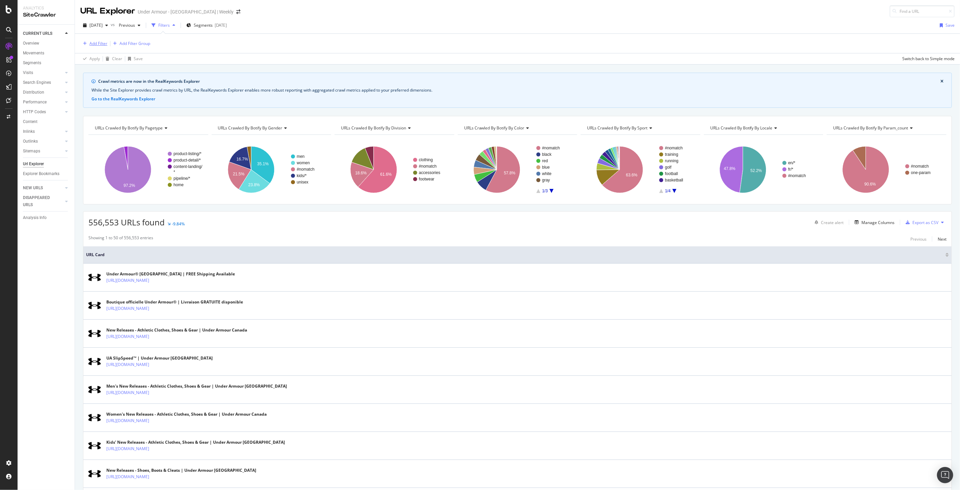
click at [100, 45] on div "Add Filter" at bounding box center [98, 44] width 18 height 6
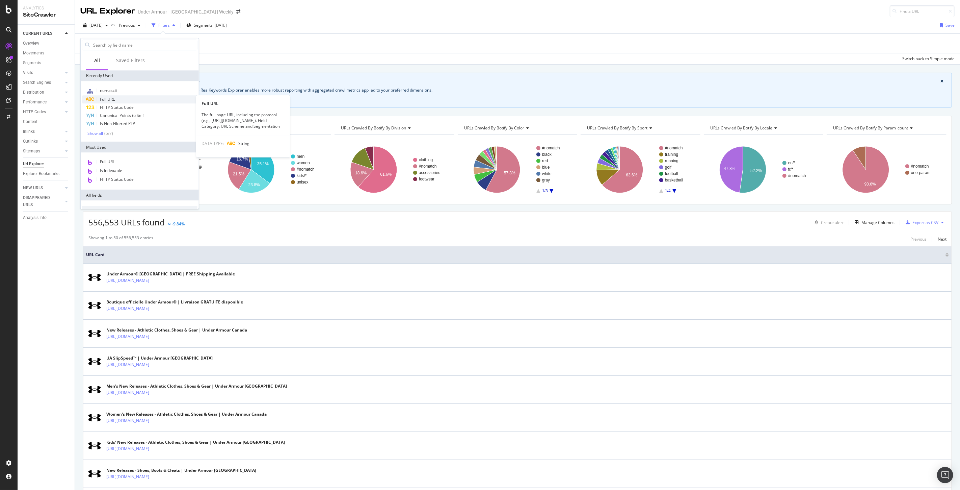
click at [111, 96] on span "Full URL" at bounding box center [107, 99] width 15 height 6
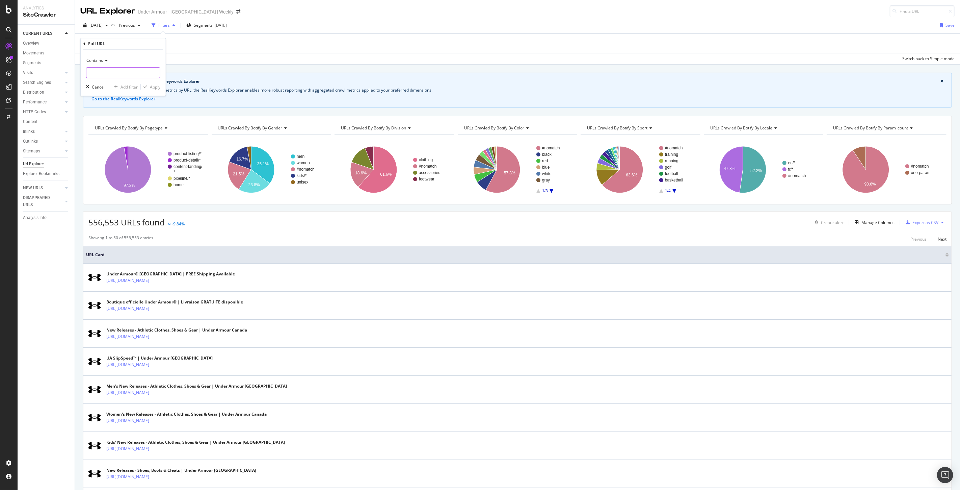
click at [124, 71] on input "text" at bounding box center [123, 72] width 74 height 11
paste input "https://www.underarmour.ca/en-ca/c/athlete-picks-cavinder-twins/"
drag, startPoint x: 96, startPoint y: 72, endPoint x: 83, endPoint y: 79, distance: 14.7
click at [83, 79] on div "Contains https://www.underarmour.ca/en-ca/c/athlete-picks-cavinder-twins Cancel…" at bounding box center [123, 73] width 85 height 46
type input "athlete-picks-cavinder-twins"
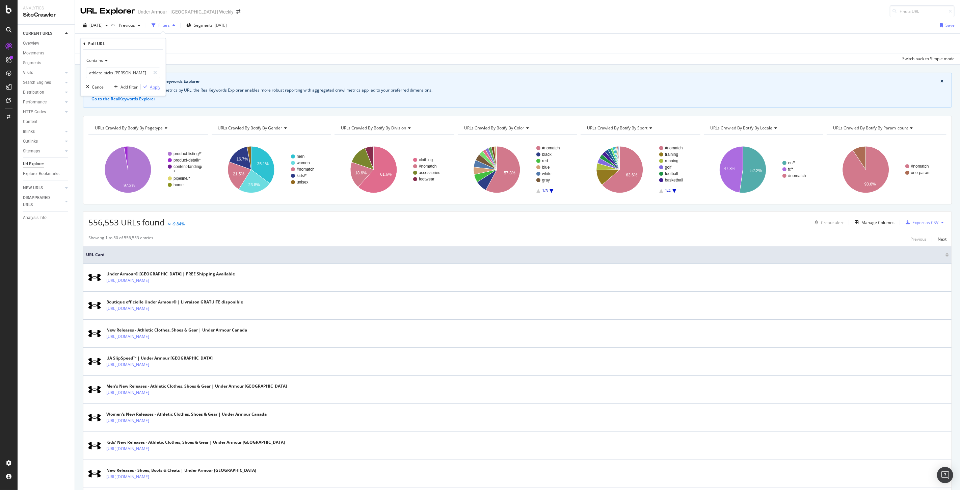
click at [156, 89] on div "Apply" at bounding box center [155, 87] width 10 height 6
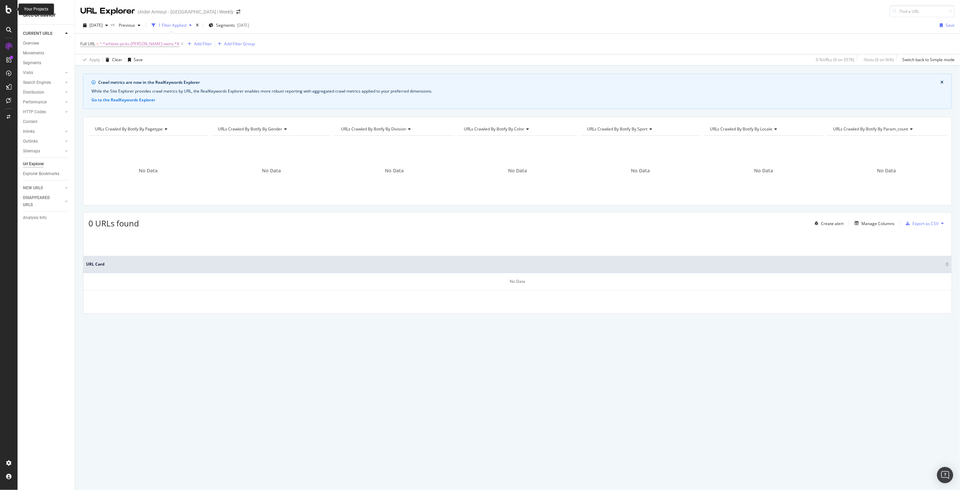
click at [6, 8] on icon at bounding box center [9, 9] width 6 height 8
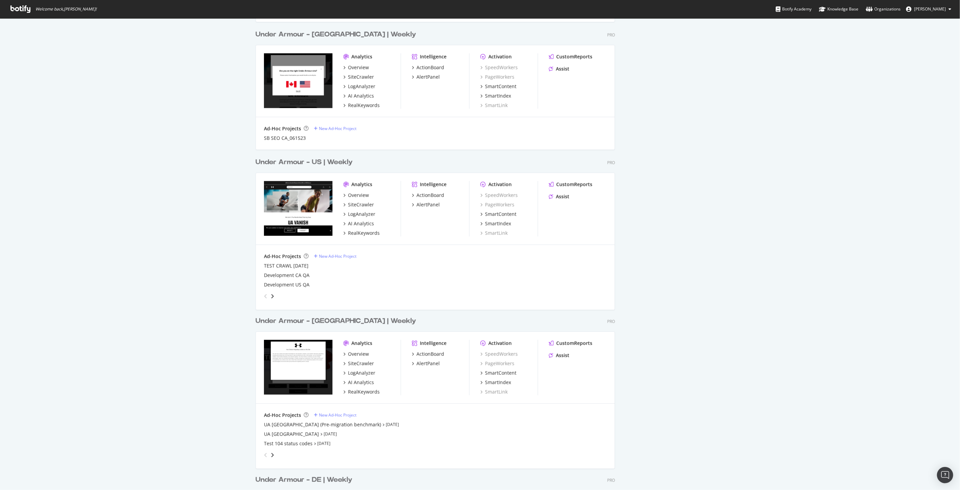
scroll to position [488, 0]
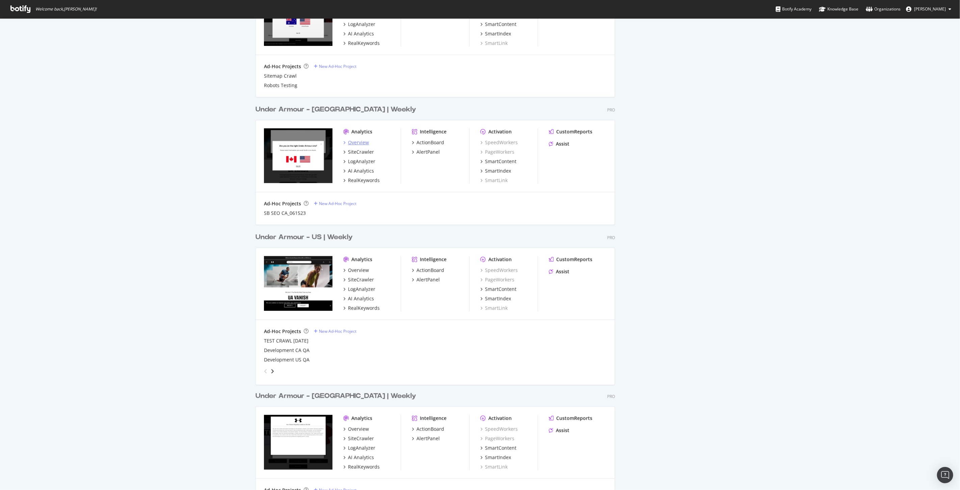
click at [355, 144] on div "Overview" at bounding box center [358, 142] width 21 height 7
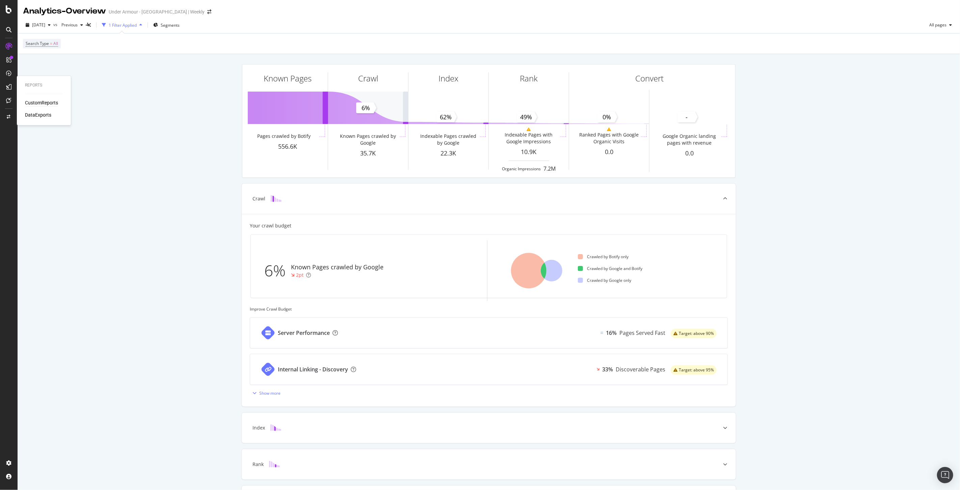
click at [41, 100] on div "CustomReports" at bounding box center [41, 103] width 33 height 7
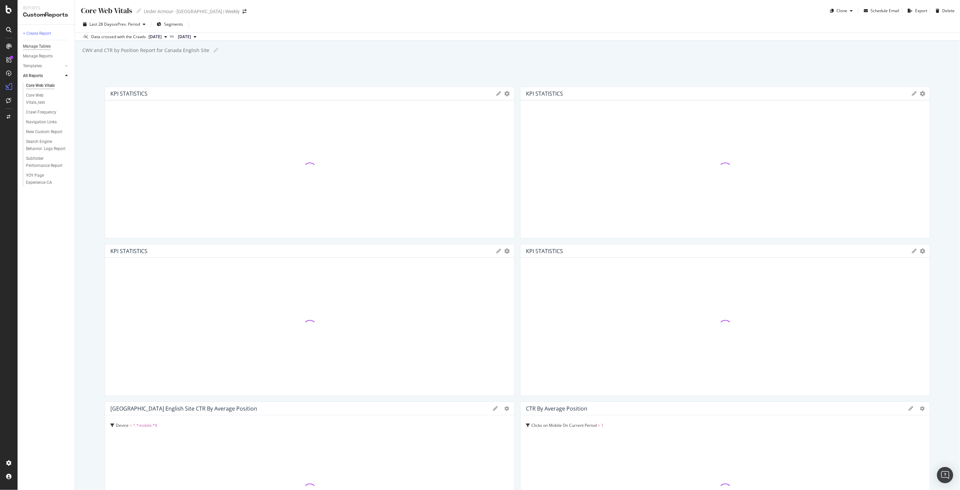
click at [42, 45] on div "Manage Tables" at bounding box center [37, 46] width 28 height 7
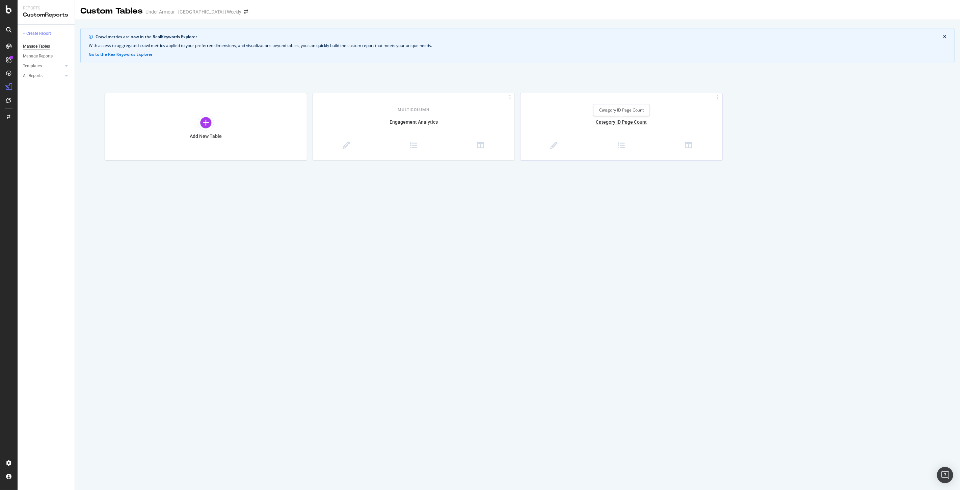
click at [605, 124] on div "Category ID Page Count" at bounding box center [622, 126] width 202 height 14
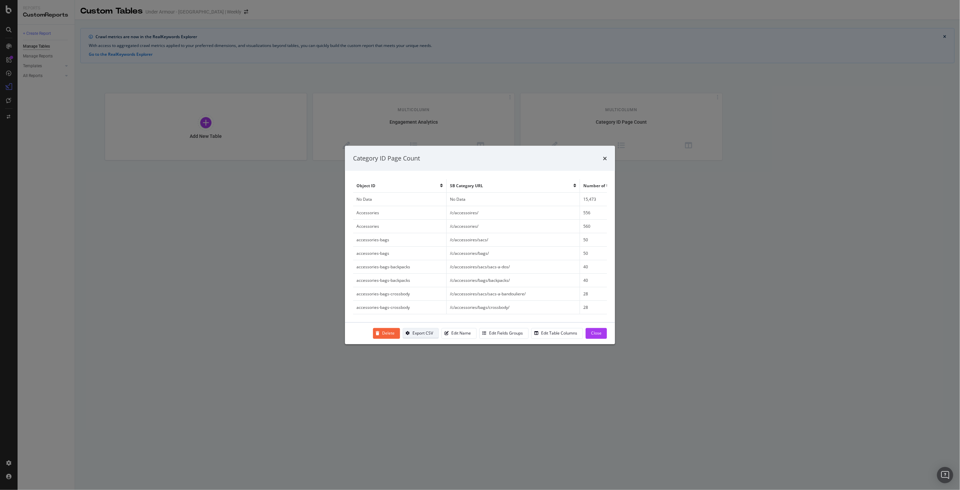
click at [421, 336] on div "Export CSV" at bounding box center [418, 332] width 30 height 9
click at [603, 160] on icon "times" at bounding box center [605, 157] width 4 height 5
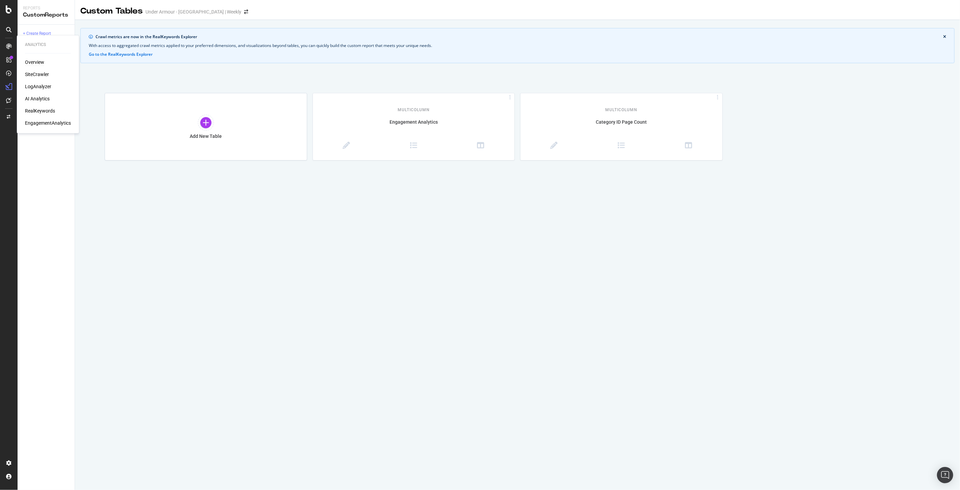
click at [34, 60] on div "Overview" at bounding box center [34, 62] width 19 height 7
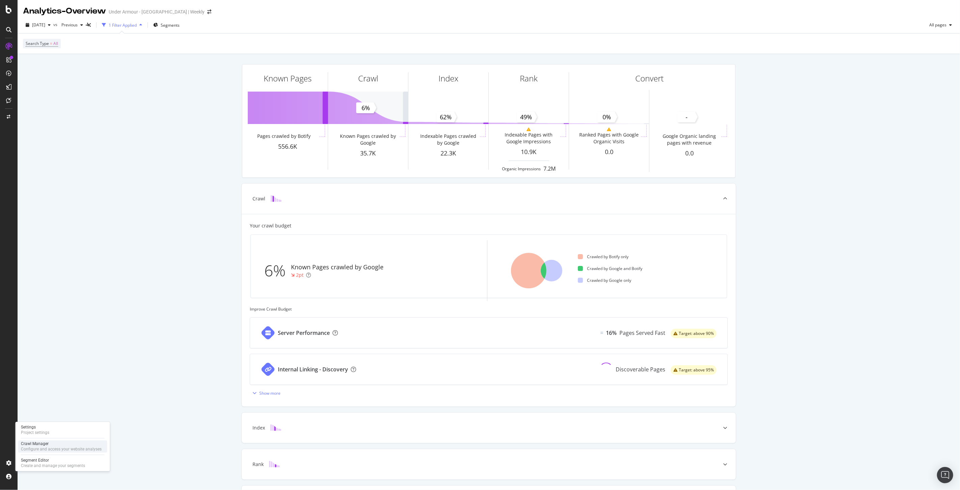
click at [40, 446] on div "Configure and access your website analyses" at bounding box center [61, 448] width 81 height 5
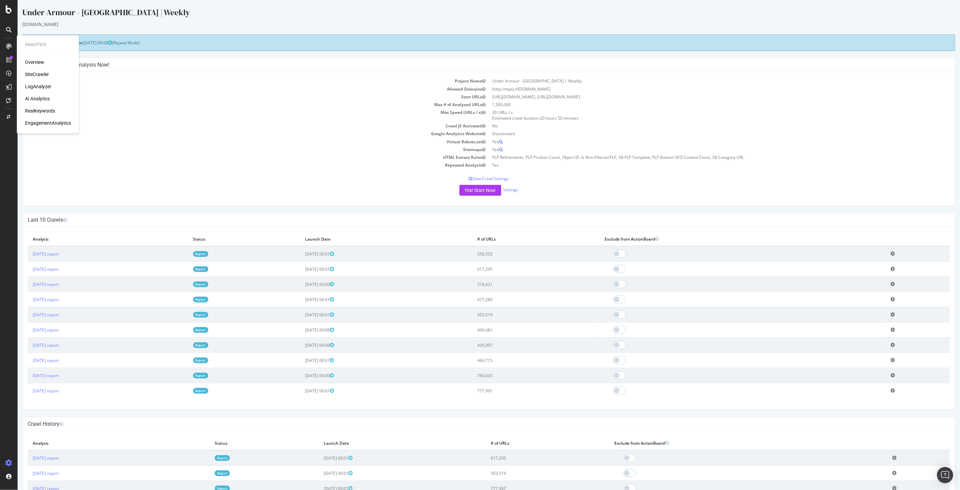
click at [34, 73] on div "SiteCrawler" at bounding box center [37, 74] width 24 height 7
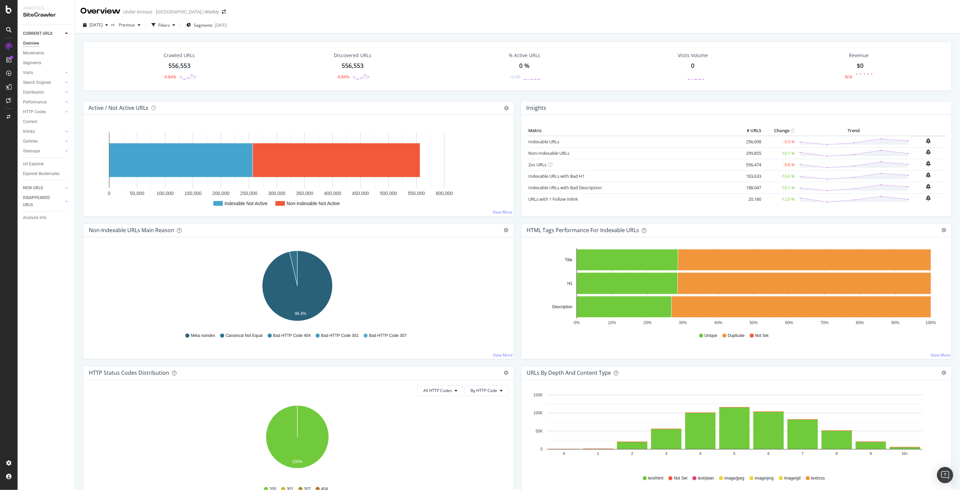
drag, startPoint x: 33, startPoint y: 162, endPoint x: 138, endPoint y: 137, distance: 108.0
click at [33, 162] on div "Url Explorer" at bounding box center [33, 163] width 21 height 7
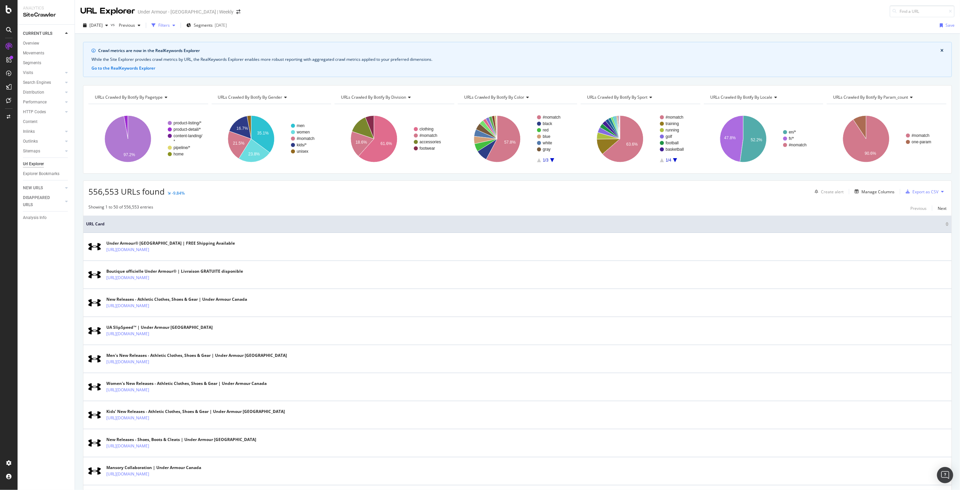
click at [178, 24] on div "button" at bounding box center [174, 25] width 8 height 4
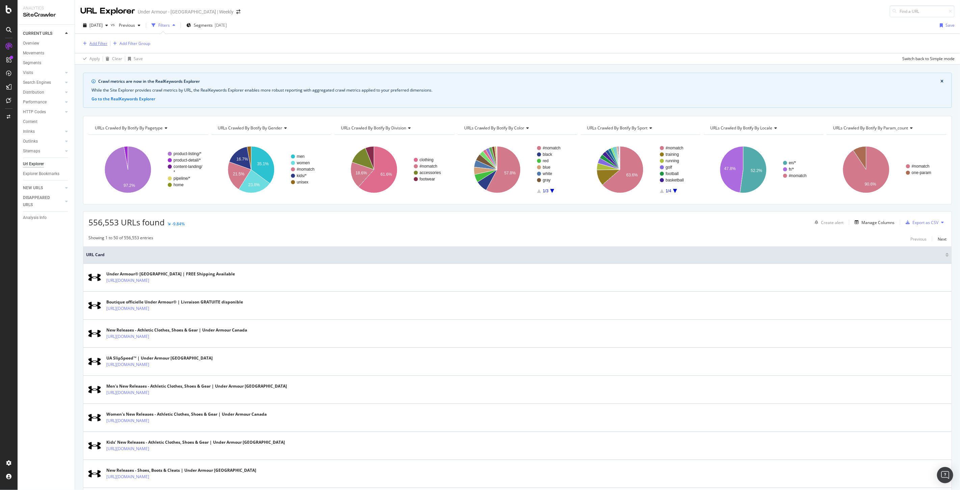
click at [104, 45] on div "Add Filter" at bounding box center [98, 44] width 18 height 6
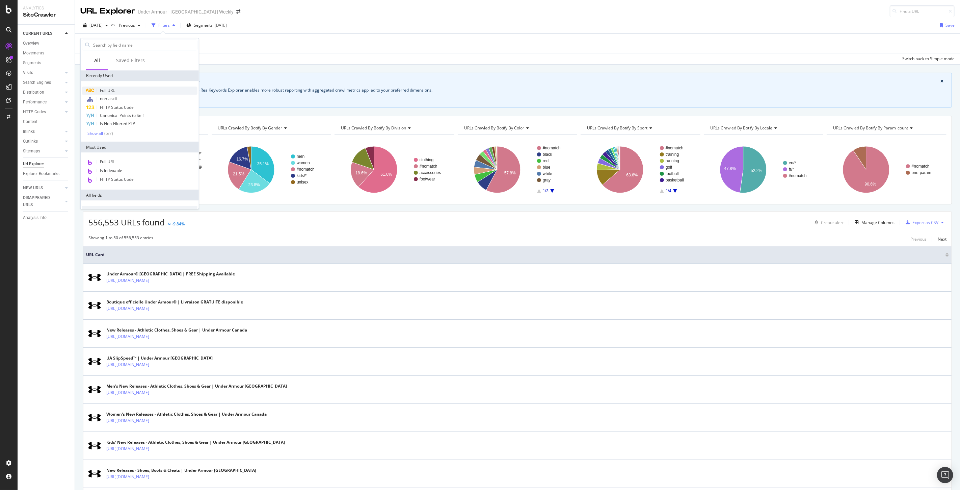
click at [119, 92] on div "Full URL" at bounding box center [139, 90] width 115 height 8
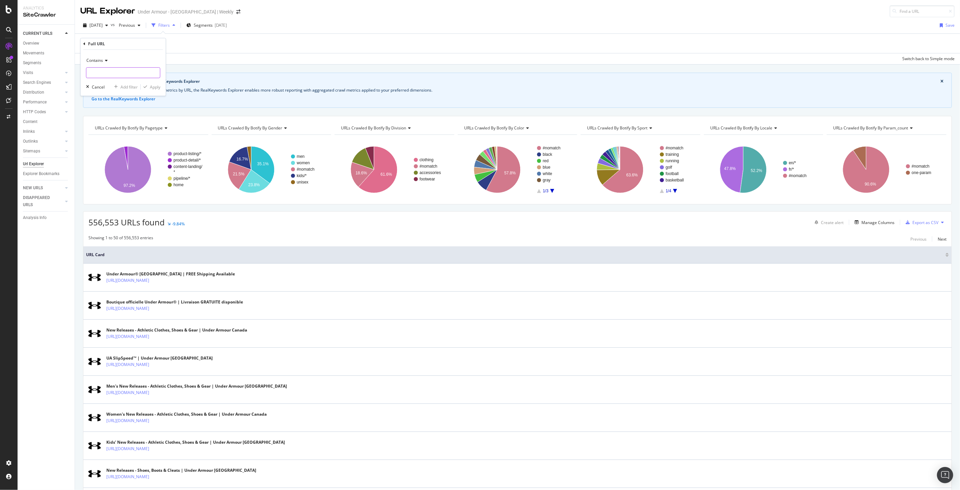
click at [111, 70] on input "text" at bounding box center [123, 72] width 74 height 11
paste input "https://www.underarmour.ca/fr-ca/c/sports/"
type input "https://www.underarmour.ca/fr-ca/c/sports/"
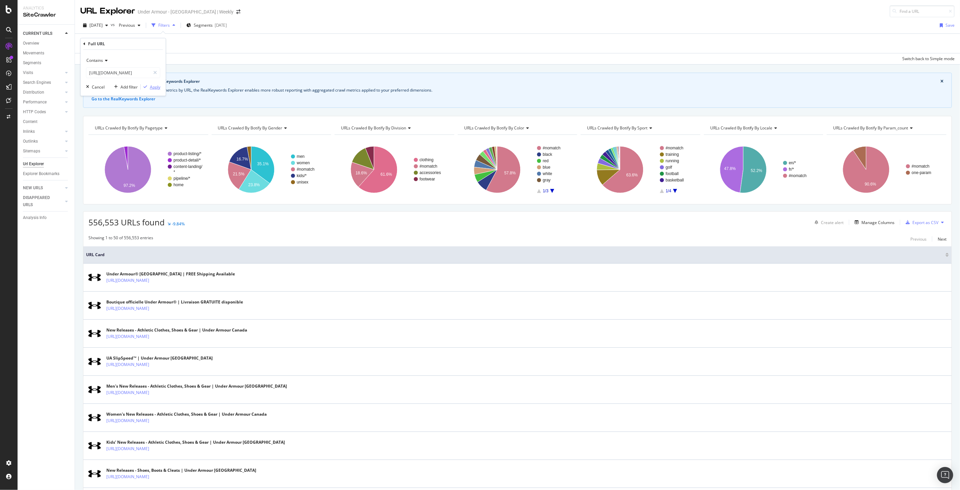
click at [152, 84] on div "Apply" at bounding box center [155, 87] width 10 height 6
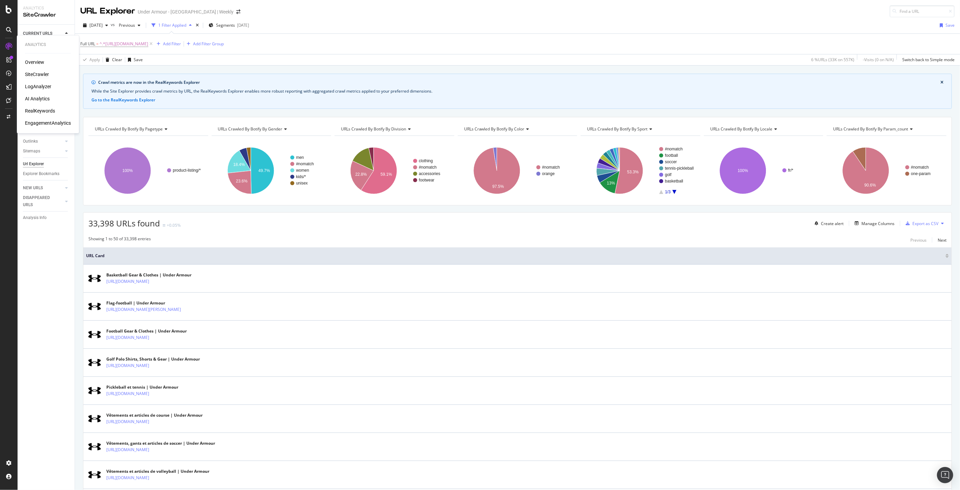
click at [41, 74] on div "SiteCrawler" at bounding box center [37, 74] width 24 height 7
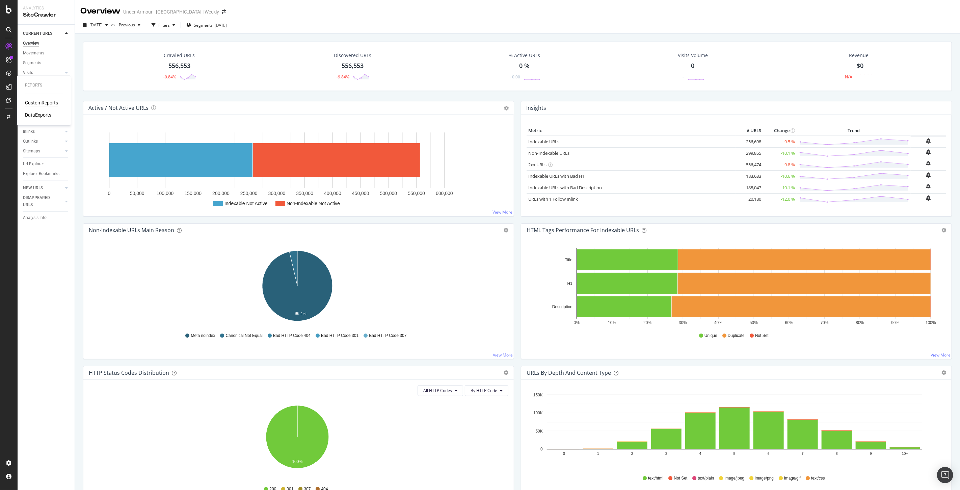
click at [41, 102] on div "CustomReports" at bounding box center [41, 103] width 33 height 7
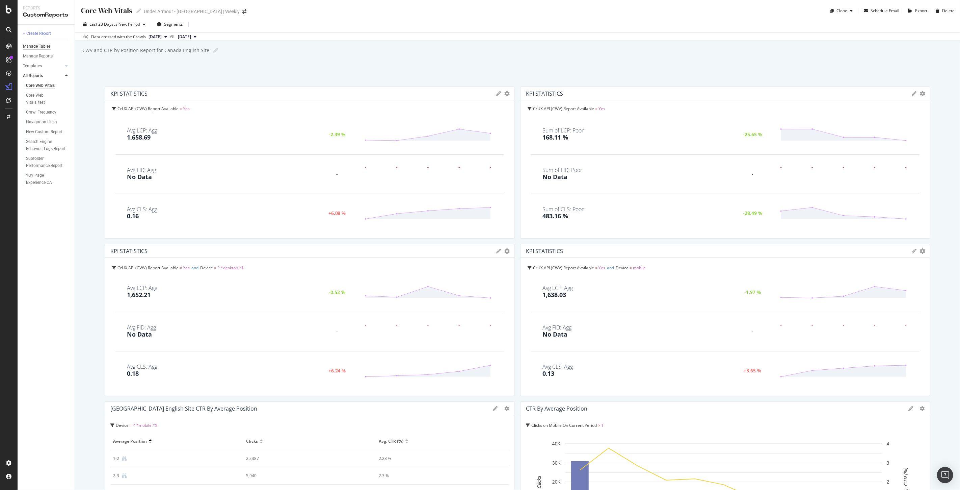
click at [34, 48] on div "Manage Tables" at bounding box center [37, 46] width 28 height 7
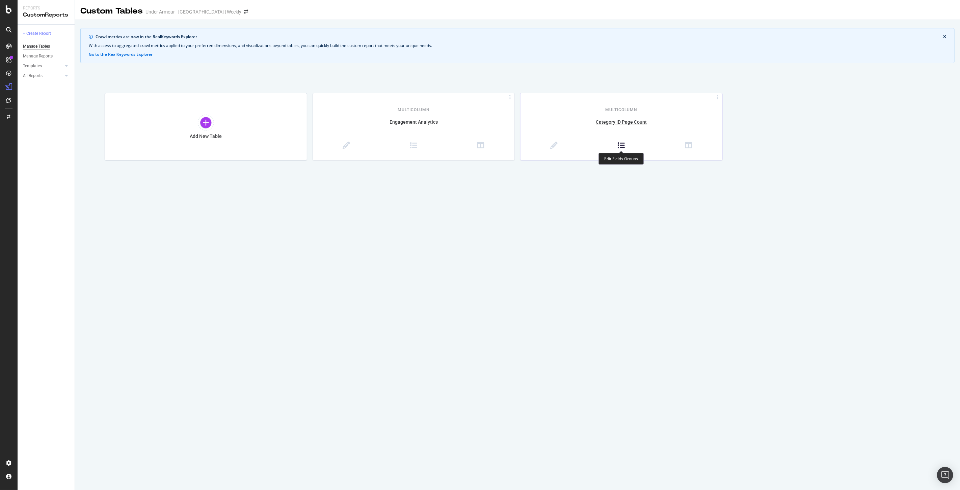
click at [620, 144] on icon at bounding box center [621, 145] width 7 height 7
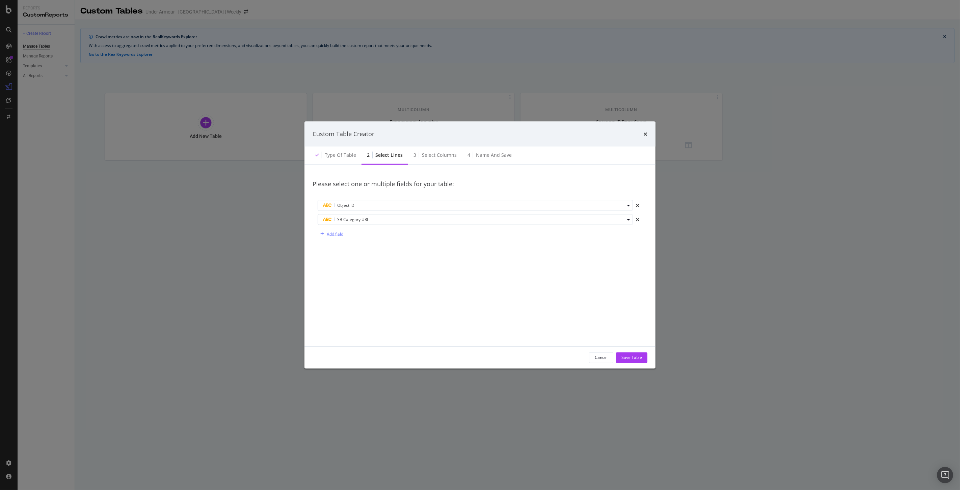
click at [337, 232] on div "Add field" at bounding box center [335, 234] width 17 height 6
click at [359, 232] on div "Select a field" at bounding box center [474, 234] width 301 height 4
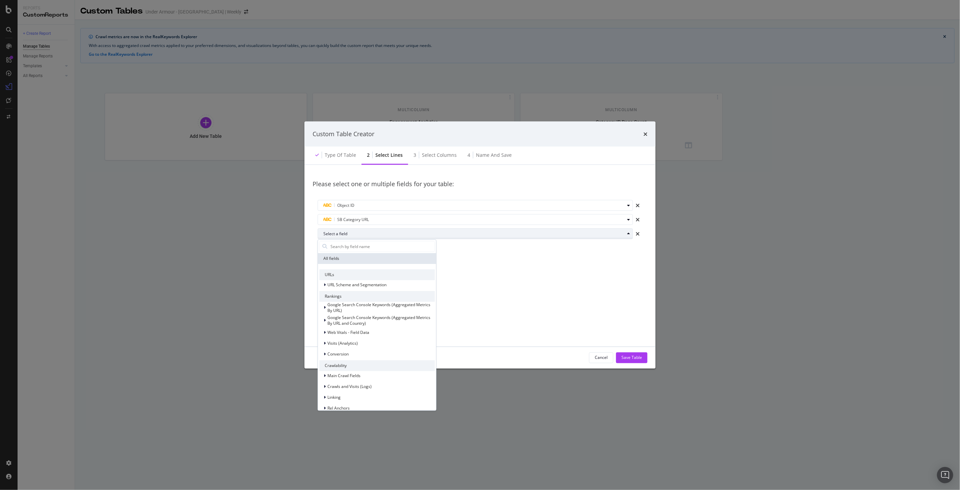
type input "U"
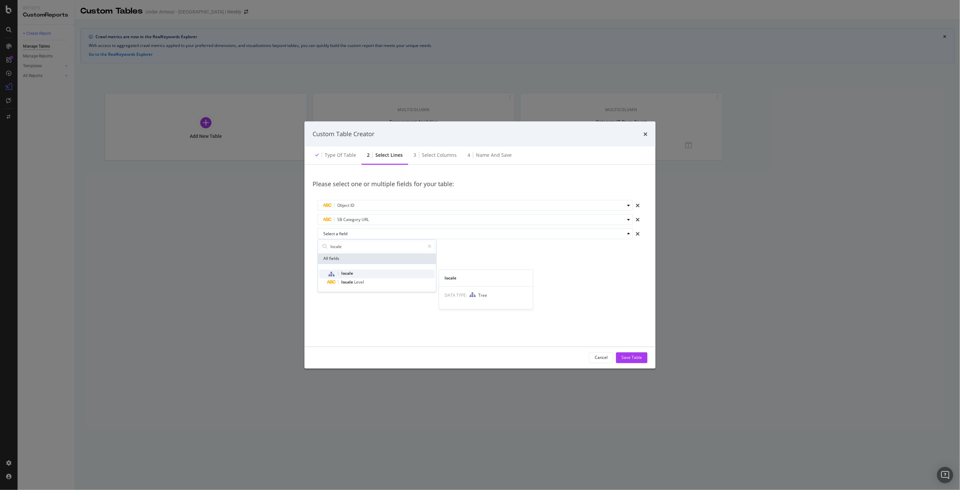
type input "locale"
click at [340, 276] on div "locale" at bounding box center [381, 273] width 107 height 9
click at [634, 360] on div "Save Table" at bounding box center [632, 358] width 21 height 6
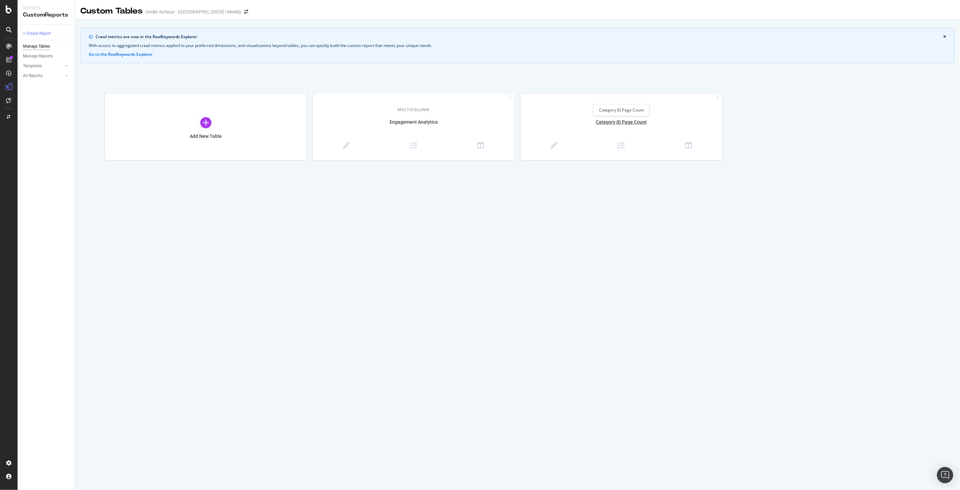
click at [626, 120] on div "Category ID Page Count" at bounding box center [622, 126] width 202 height 14
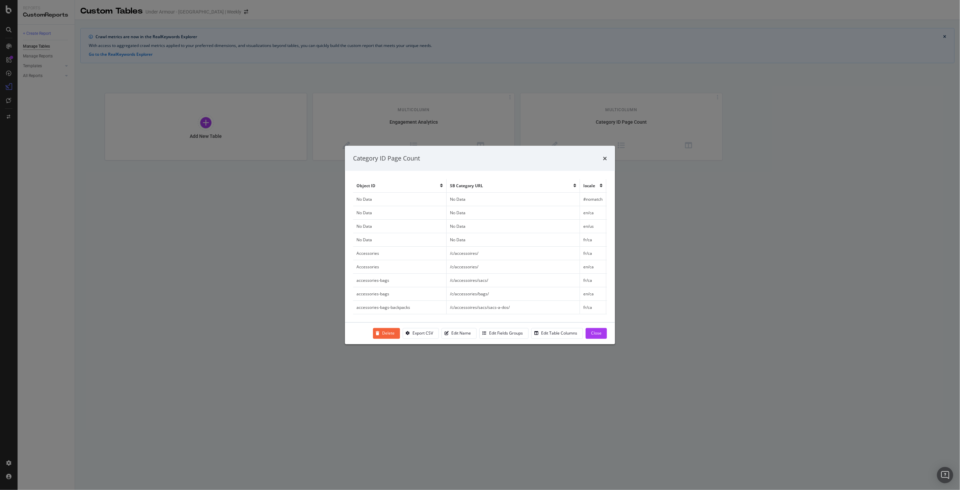
scroll to position [0, 115]
click at [424, 331] on div "Export CSV" at bounding box center [423, 333] width 21 height 6
click at [605, 160] on icon "times" at bounding box center [605, 157] width 4 height 5
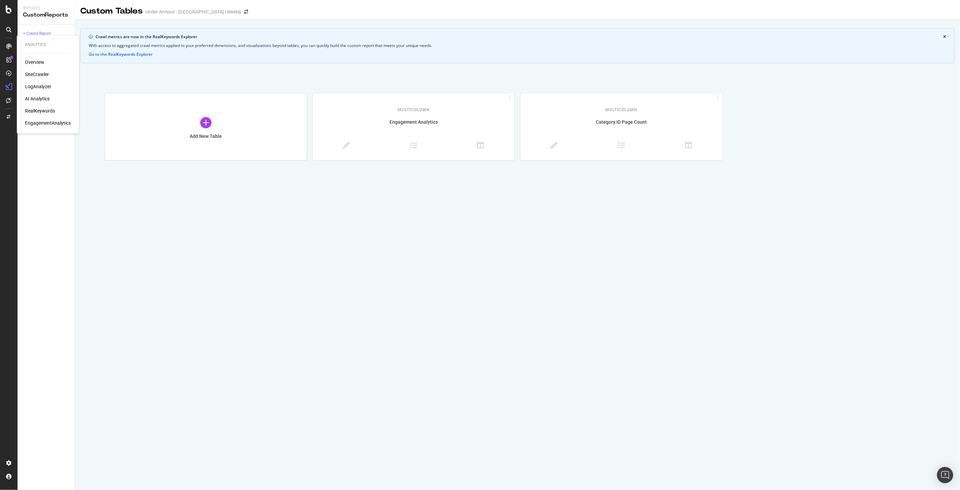
click at [37, 75] on div "SiteCrawler" at bounding box center [37, 74] width 24 height 7
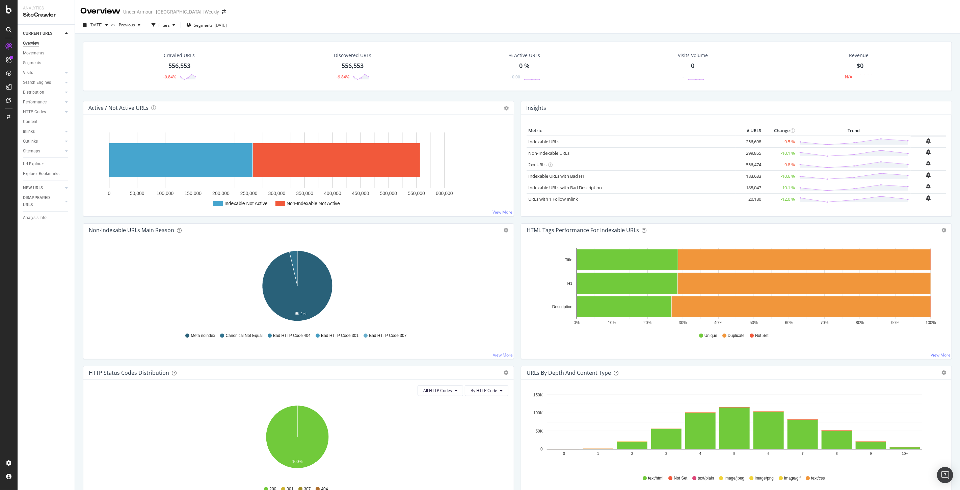
drag, startPoint x: 32, startPoint y: 162, endPoint x: 73, endPoint y: 160, distance: 41.3
click at [32, 161] on div "Url Explorer" at bounding box center [33, 163] width 21 height 7
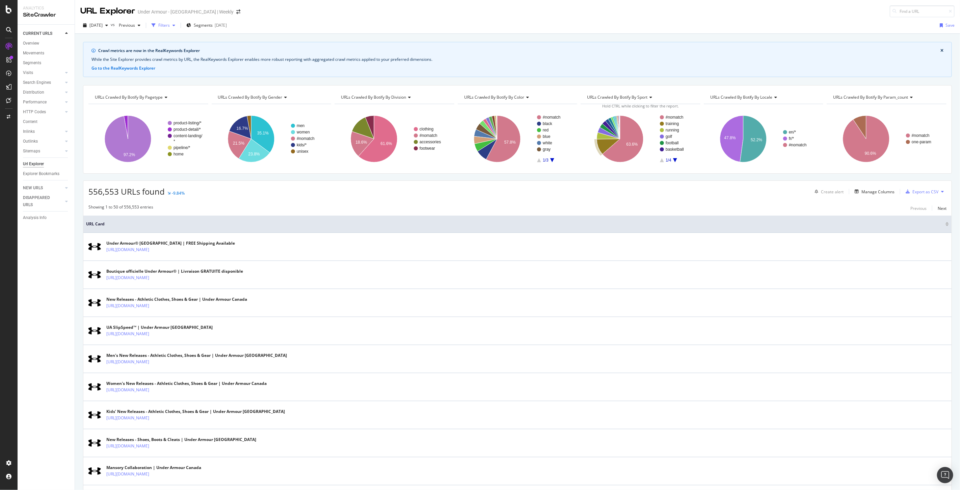
click at [178, 26] on div "button" at bounding box center [174, 25] width 8 height 4
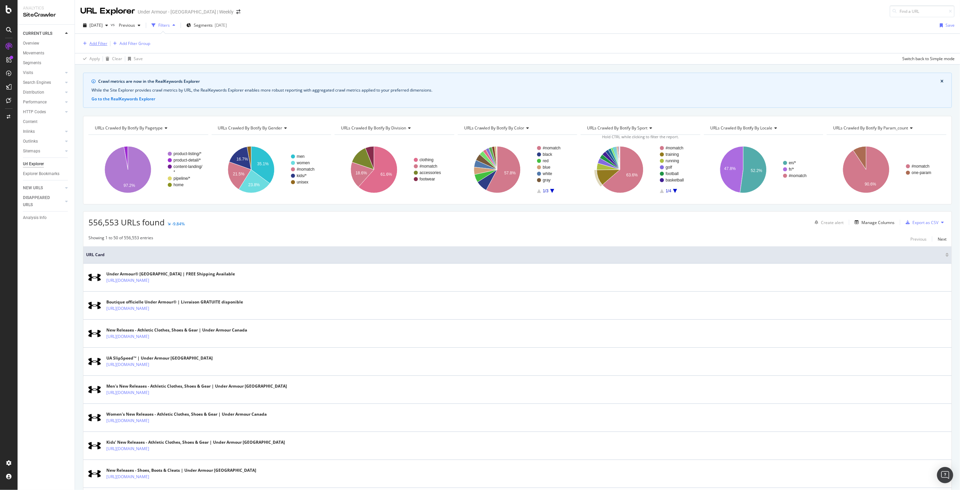
click at [99, 46] on div "Add Filter" at bounding box center [98, 44] width 18 height 6
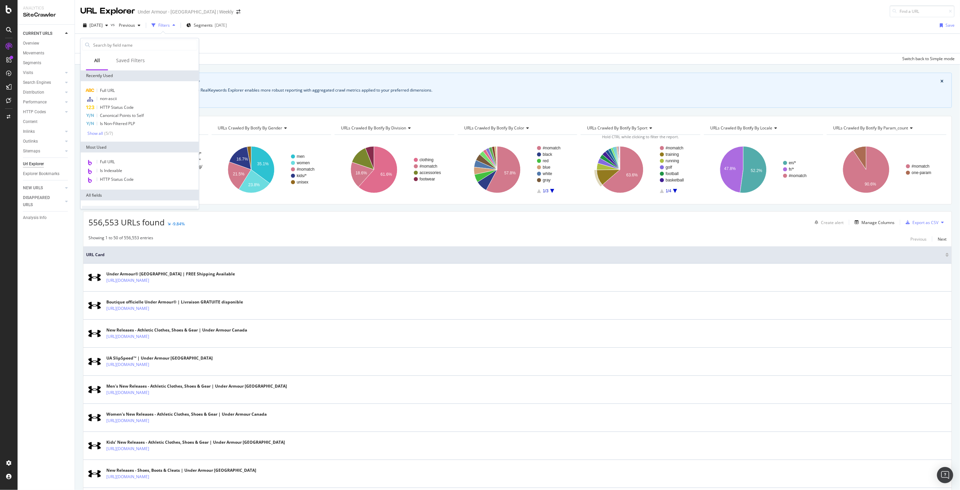
type input "/c/collections/"
click at [112, 89] on span "Full URL" at bounding box center [107, 90] width 15 height 6
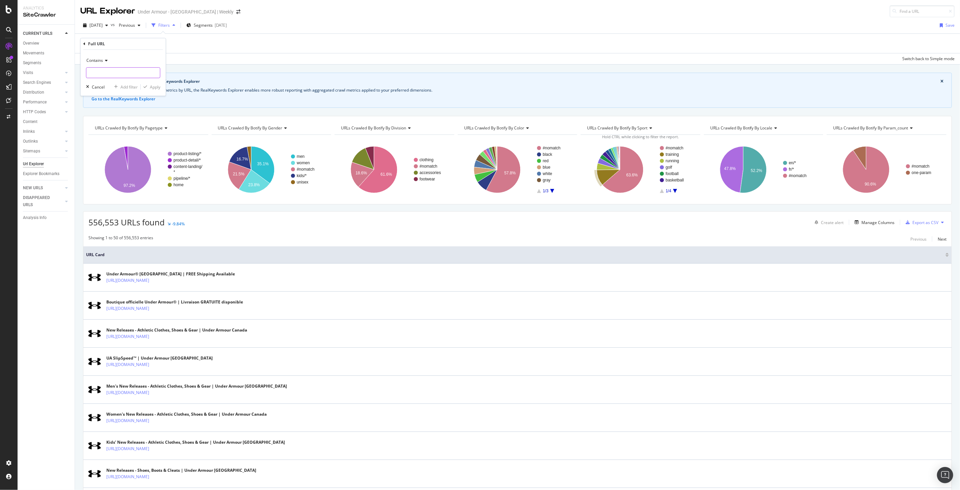
click at [101, 69] on input "text" at bounding box center [123, 72] width 74 height 11
paste input "/c/collections/"
type input "/c/collections/"
click at [154, 85] on div "Apply" at bounding box center [155, 87] width 10 height 6
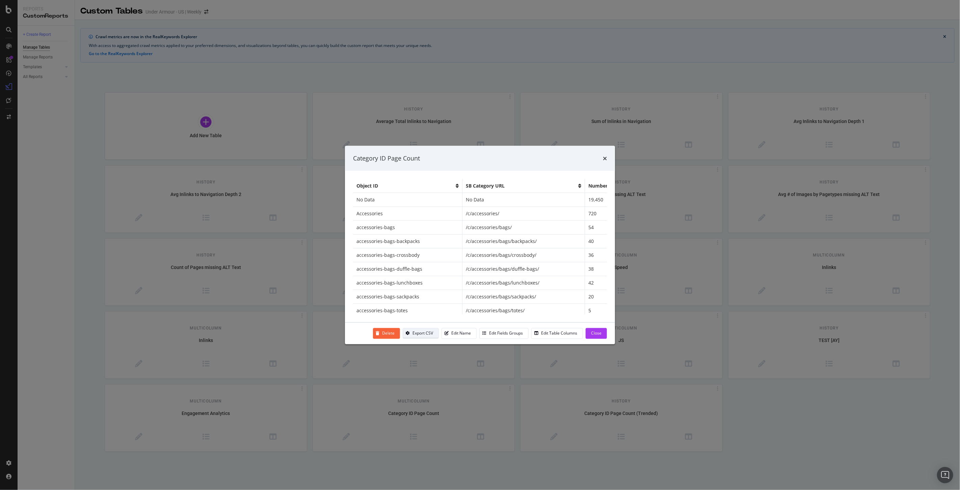
click at [421, 333] on div "Export CSV" at bounding box center [423, 333] width 21 height 6
click at [605, 156] on icon "times" at bounding box center [605, 157] width 4 height 5
